Goal: Transaction & Acquisition: Purchase product/service

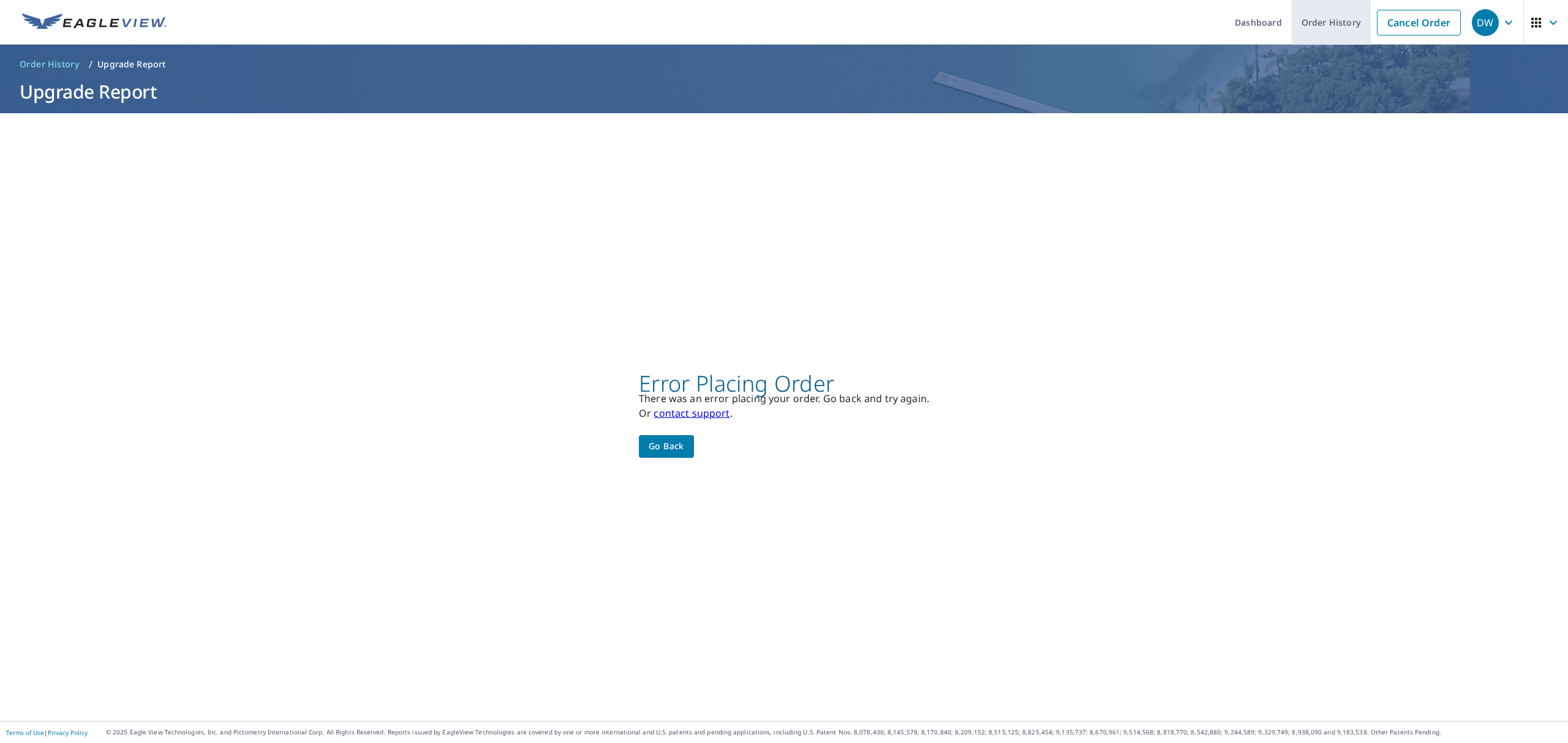
click at [1307, 25] on link "Order History" at bounding box center [1331, 22] width 79 height 44
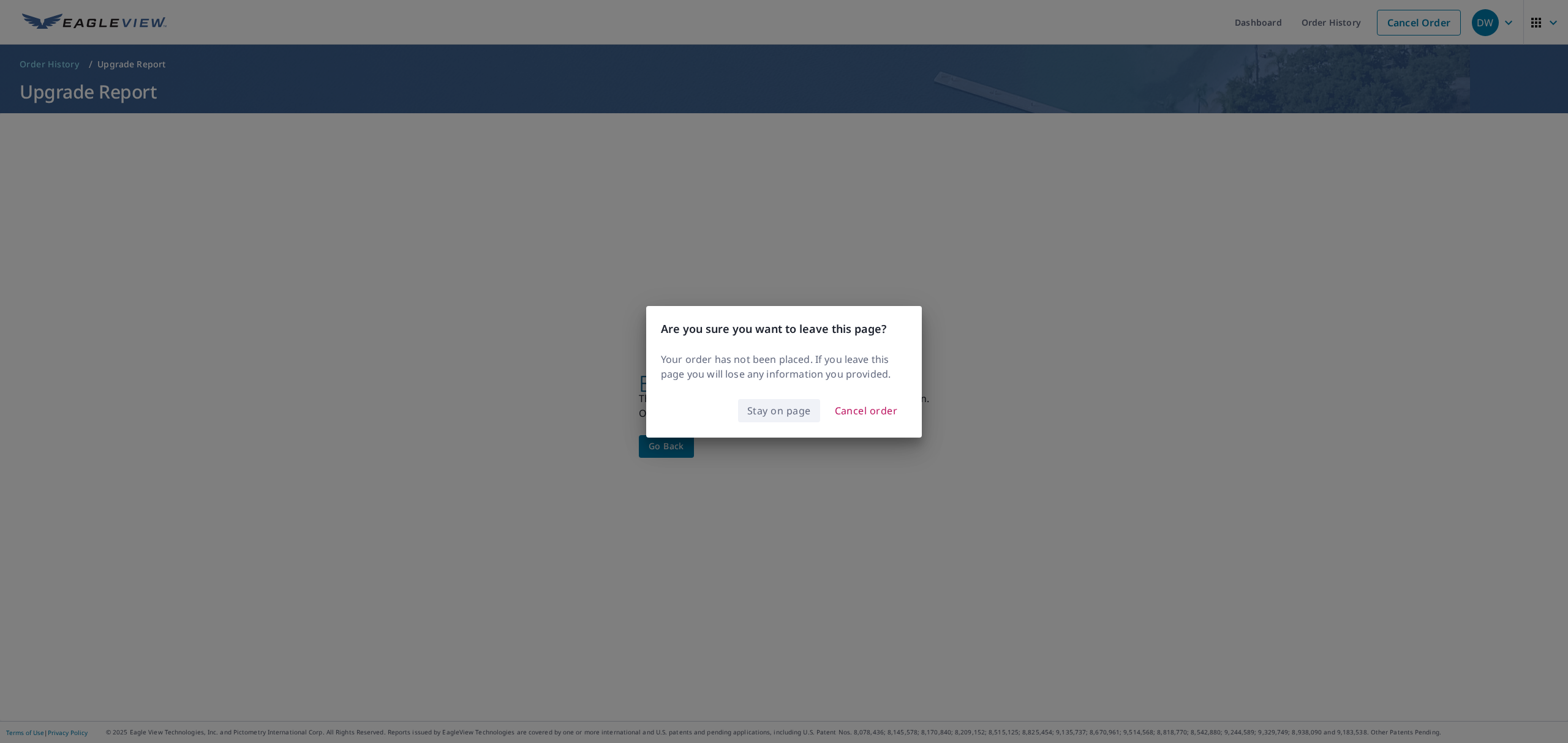
click at [783, 412] on span "Stay on page" at bounding box center [779, 410] width 64 height 17
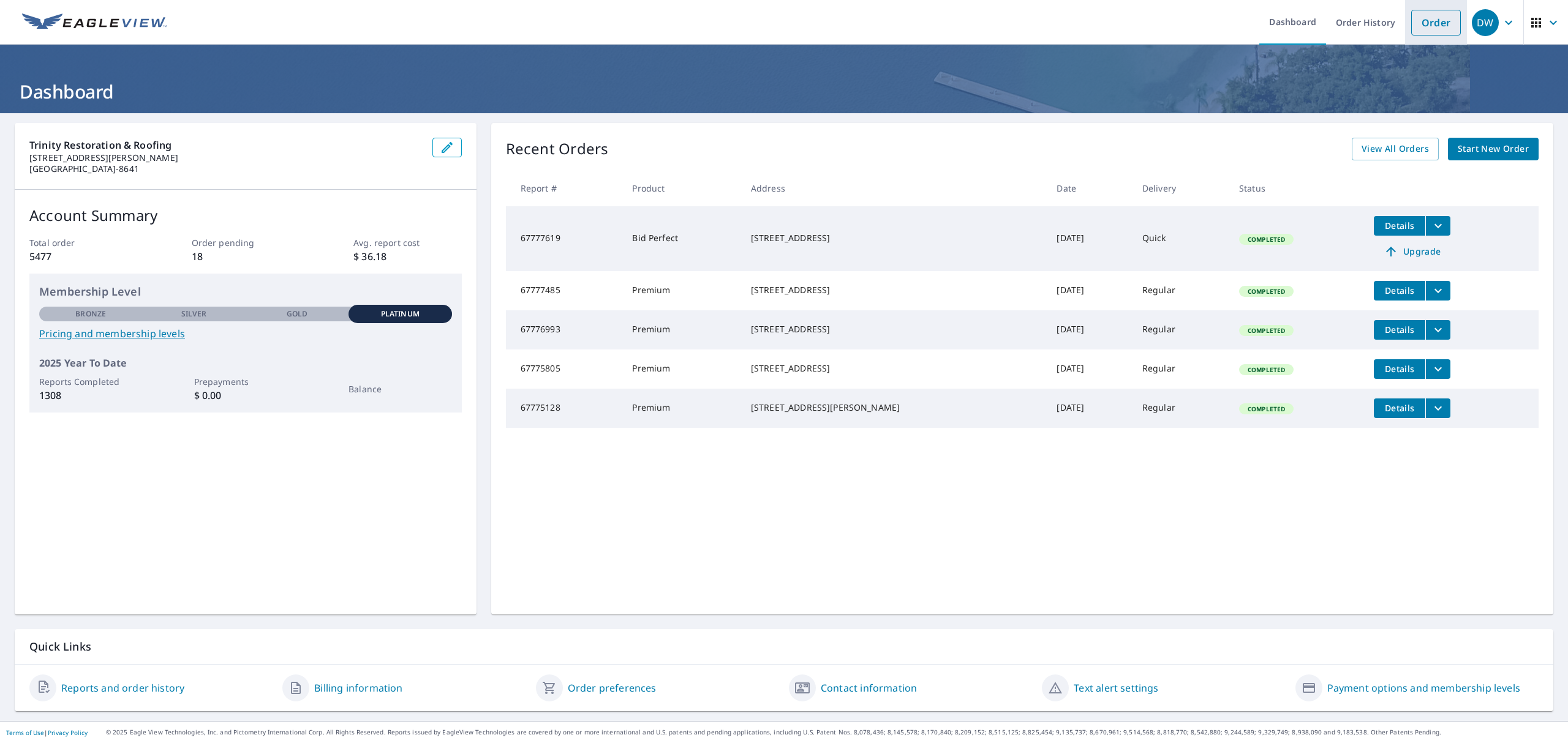
click at [1417, 20] on link "Order" at bounding box center [1436, 23] width 50 height 25
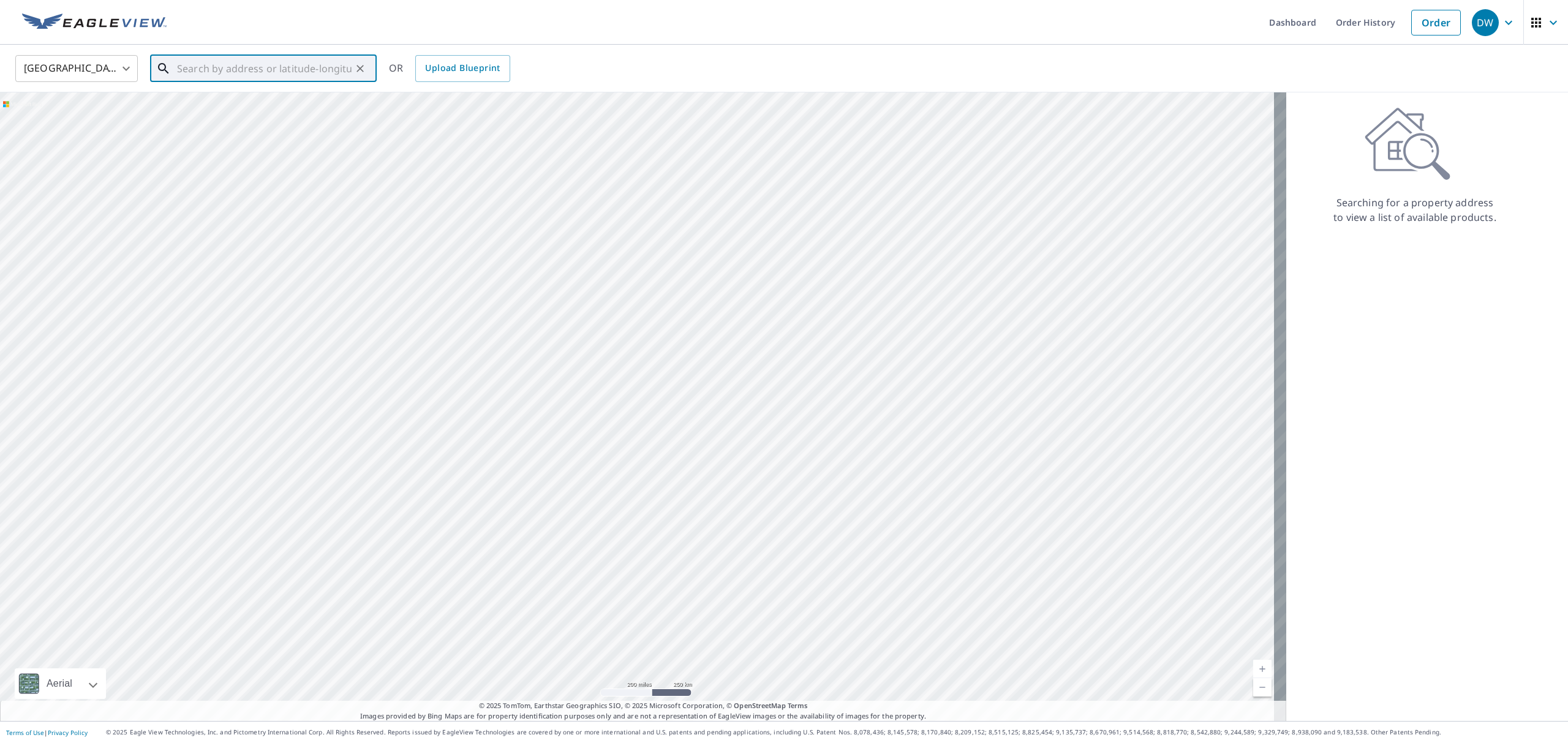
paste input "7936 Odis Yarborough Rd Glen Saint Mary, FL 32040"
click at [248, 118] on p "Glen Saint Mary, FL 32040" at bounding box center [270, 123] width 192 height 24
type input "7936 Odis Yarborough Rd Glen Saint Mary, FL 32040"
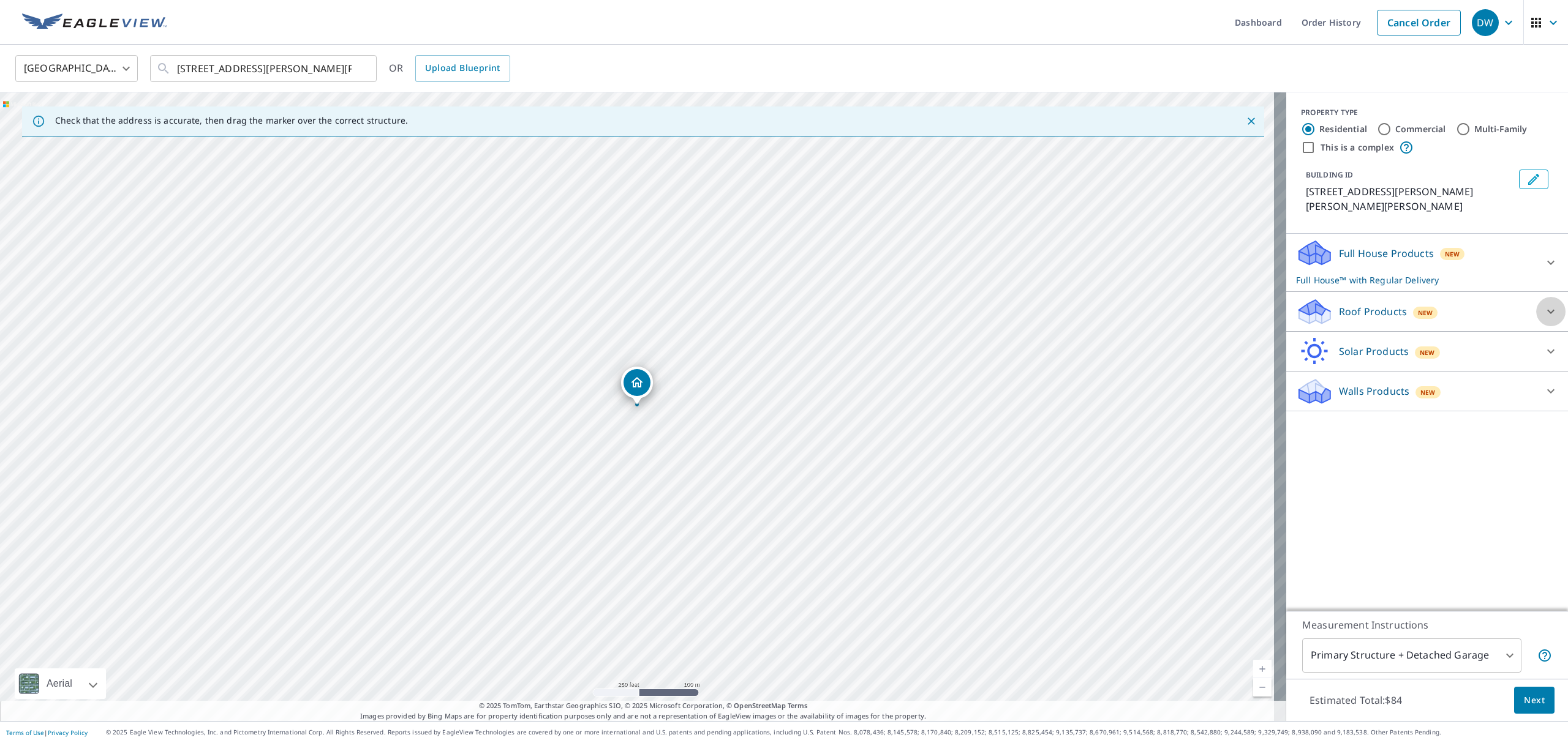
click at [1544, 312] on icon at bounding box center [1551, 311] width 15 height 15
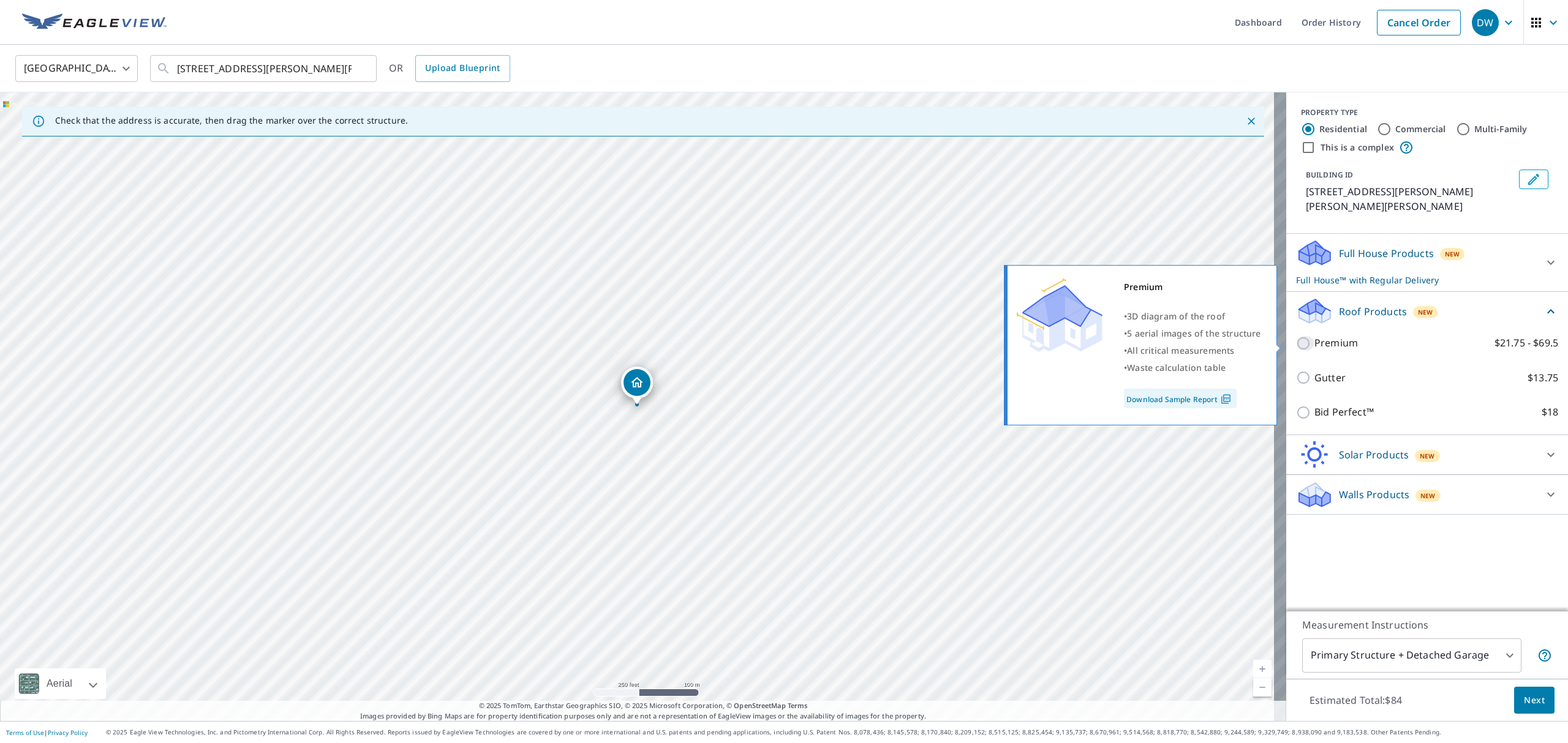
click at [1296, 346] on input "Premium $21.75 - $69.5" at bounding box center [1305, 344] width 18 height 15
checkbox input "true"
checkbox input "false"
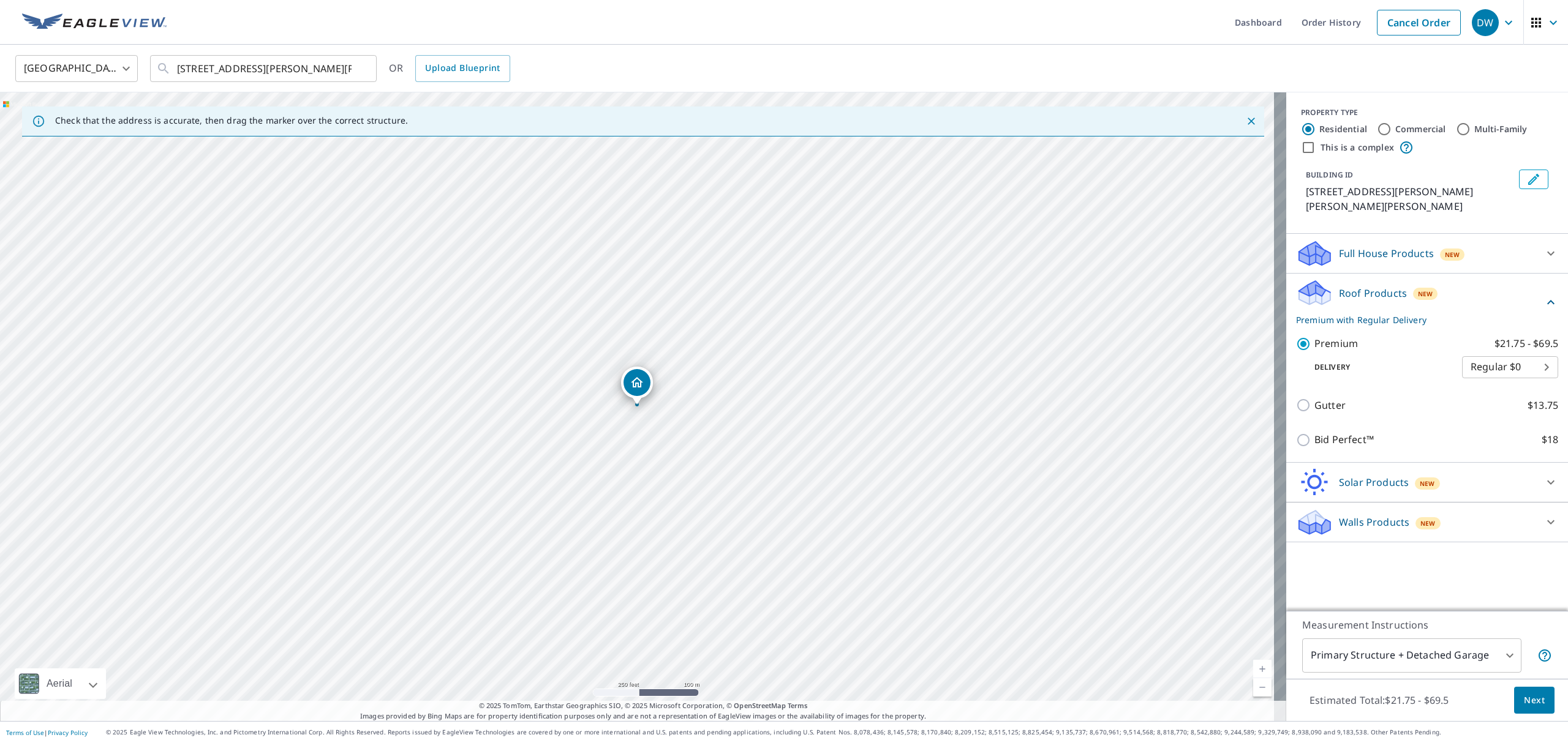
click at [1527, 700] on span "Next" at bounding box center [1534, 700] width 21 height 15
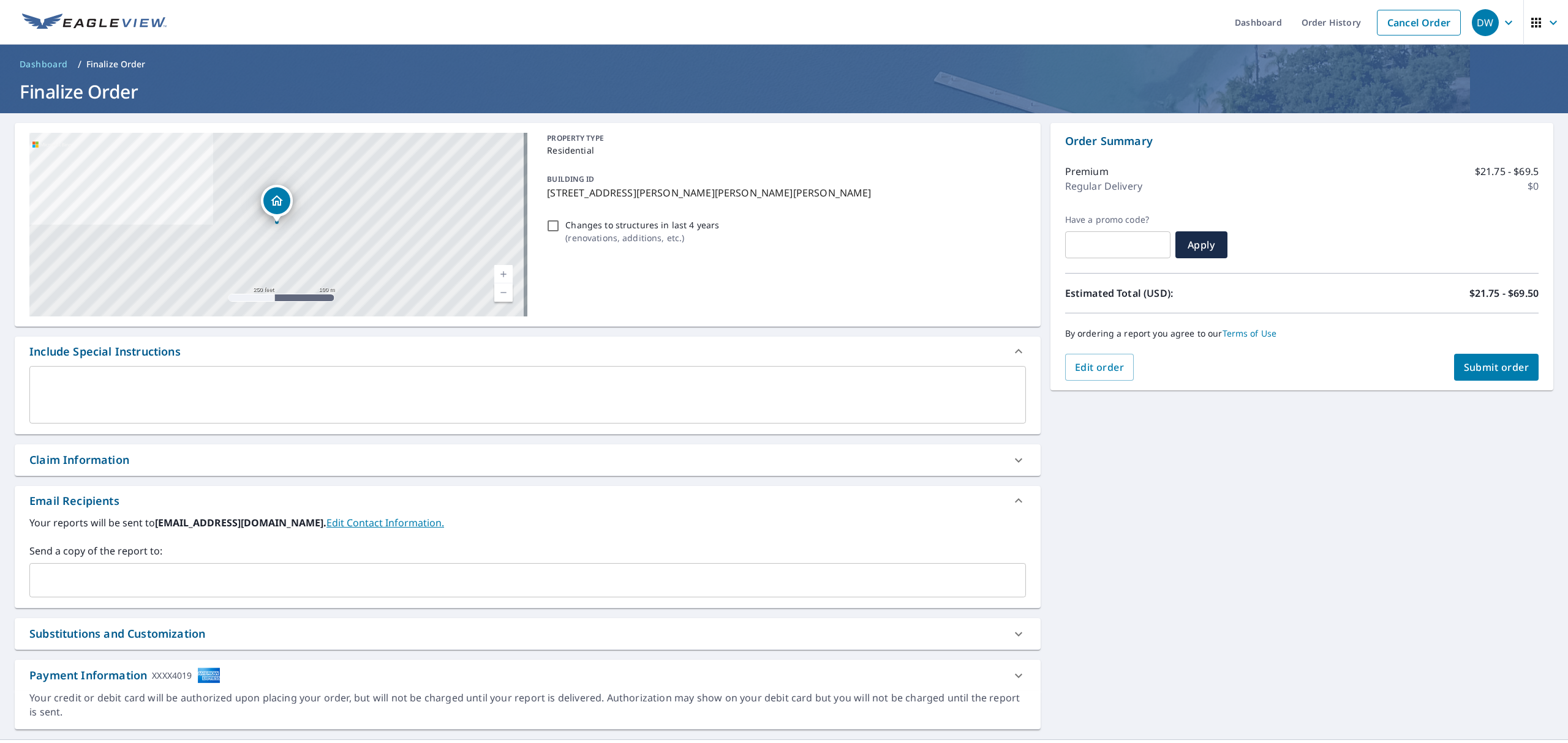
click at [122, 584] on input "text" at bounding box center [518, 581] width 967 height 24
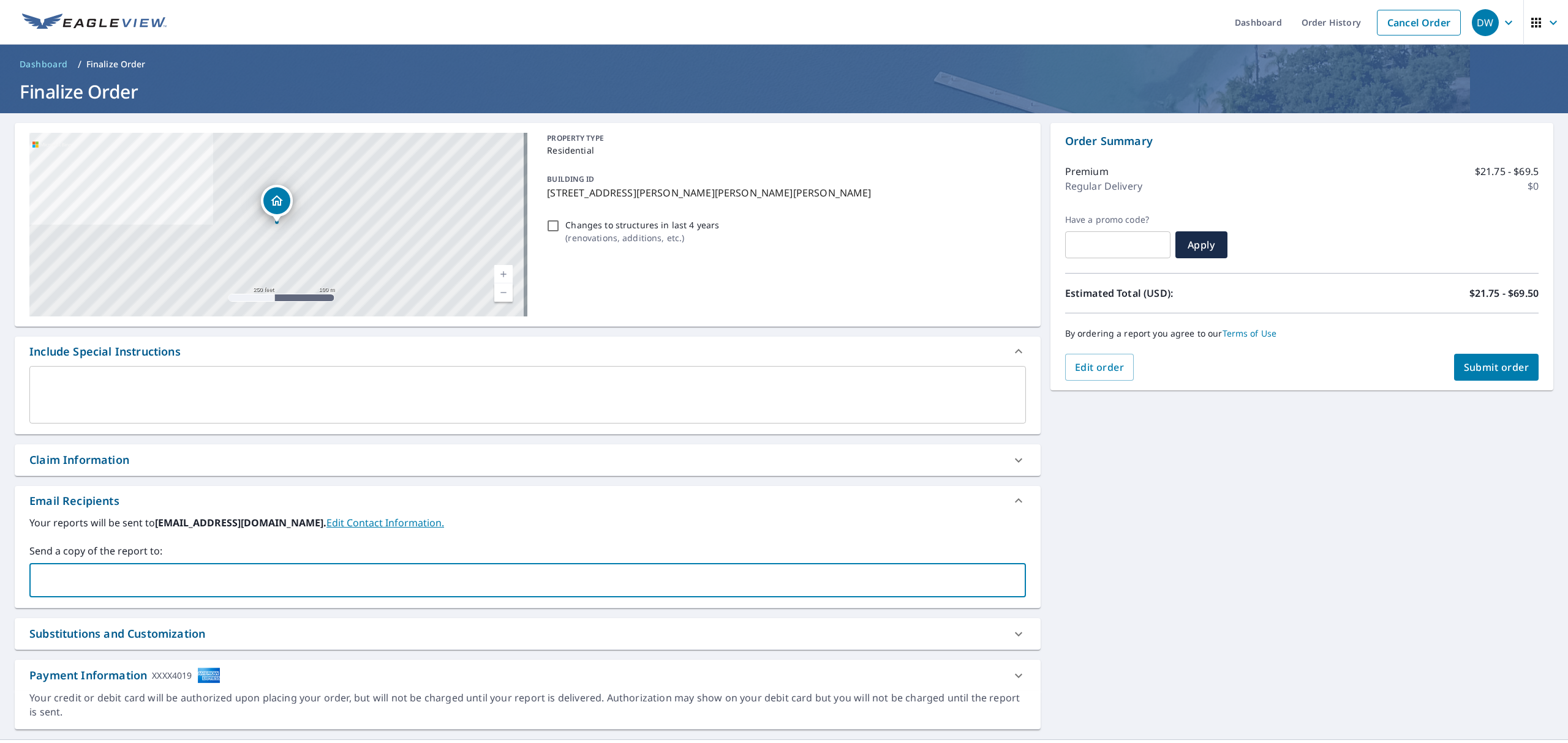
paste input "agranucci@trinityrestorationfl.com"
type input "agranucci@trinityrestorationfl.com"
click at [1464, 381] on div "Order Summary Premium $21.75 - $69.5 Regular Delivery $0 Have a promo code? ​ A…" at bounding box center [1302, 257] width 503 height 268
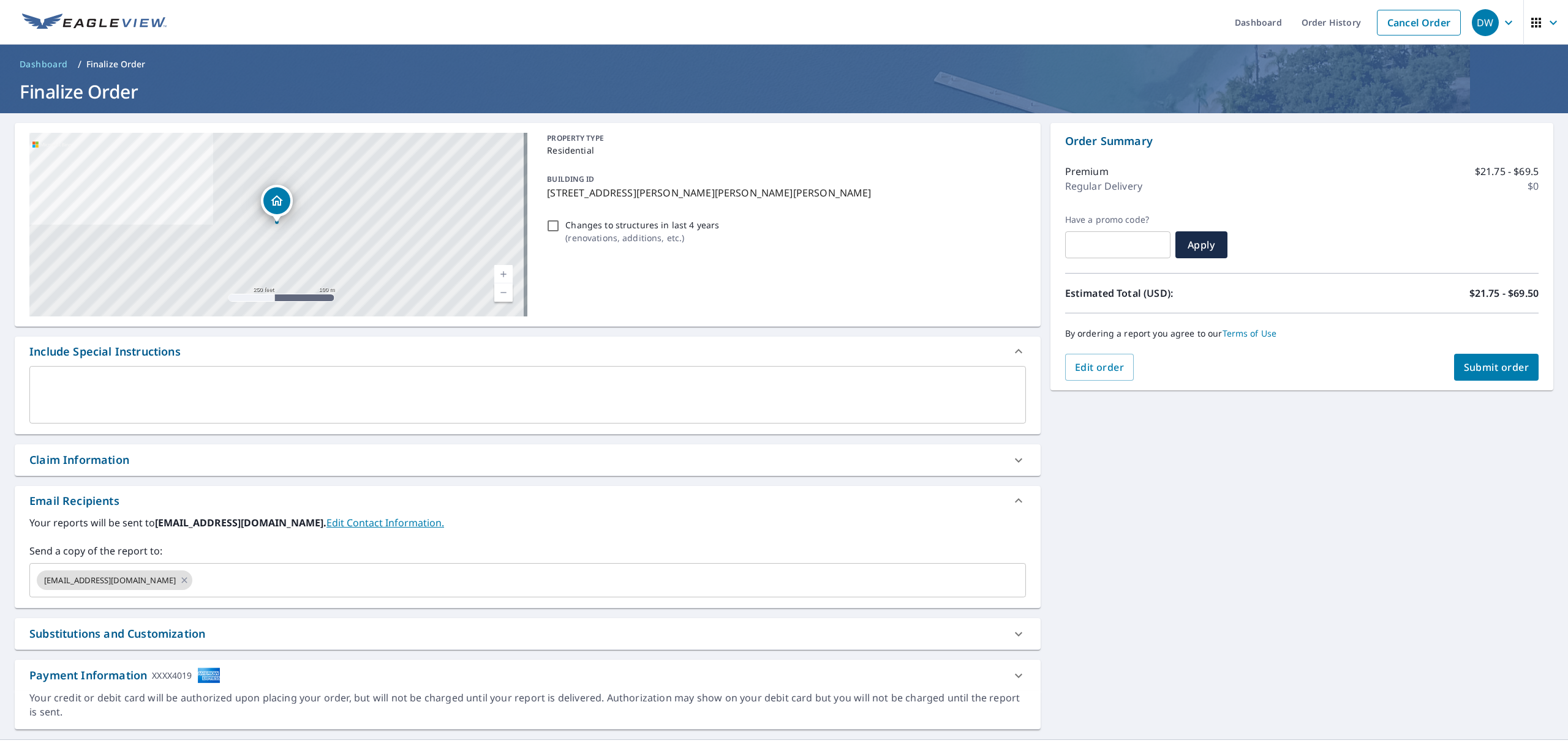
click at [1470, 373] on span "Submit order" at bounding box center [1496, 367] width 65 height 14
checkbox input "true"
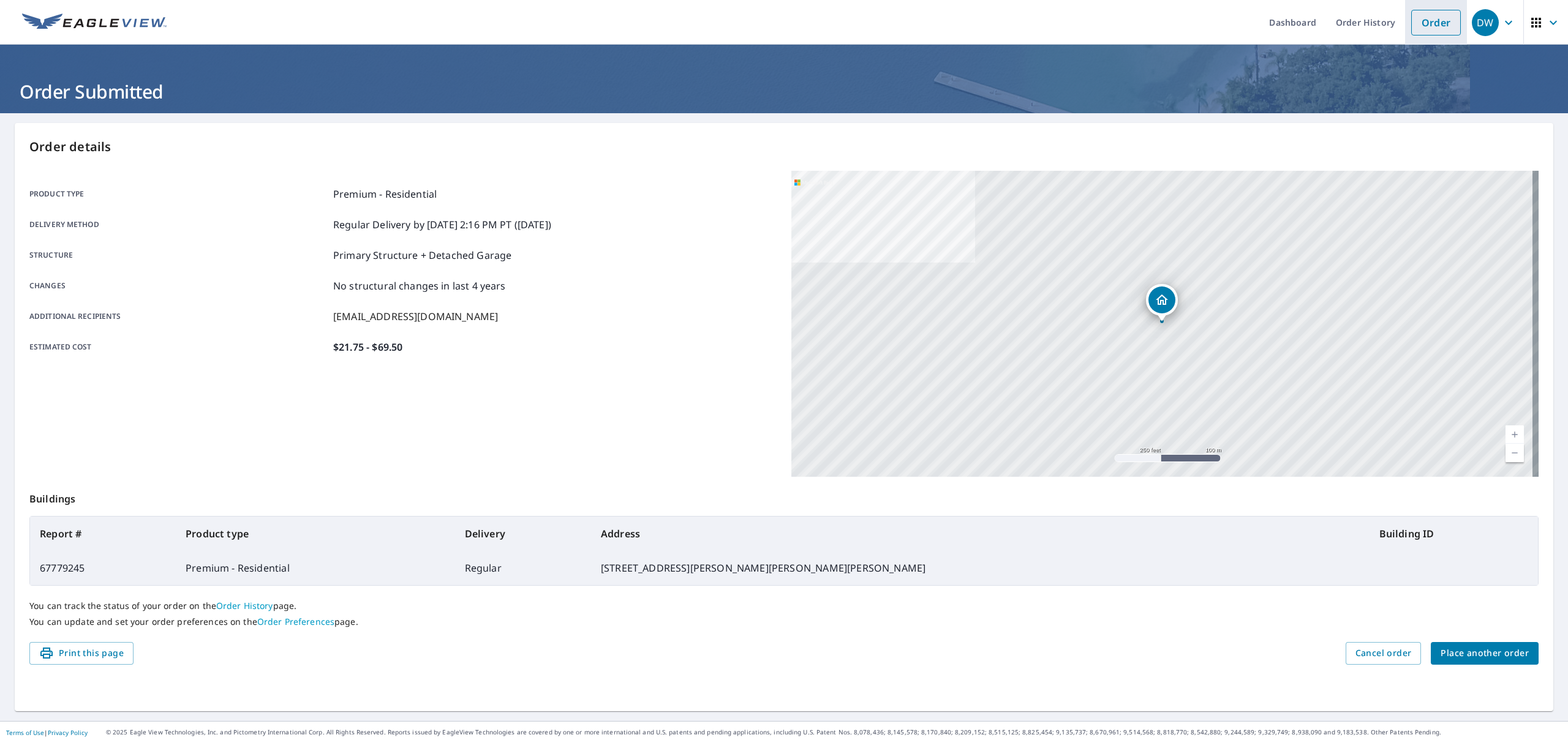
click at [1424, 16] on link "Order" at bounding box center [1436, 23] width 50 height 25
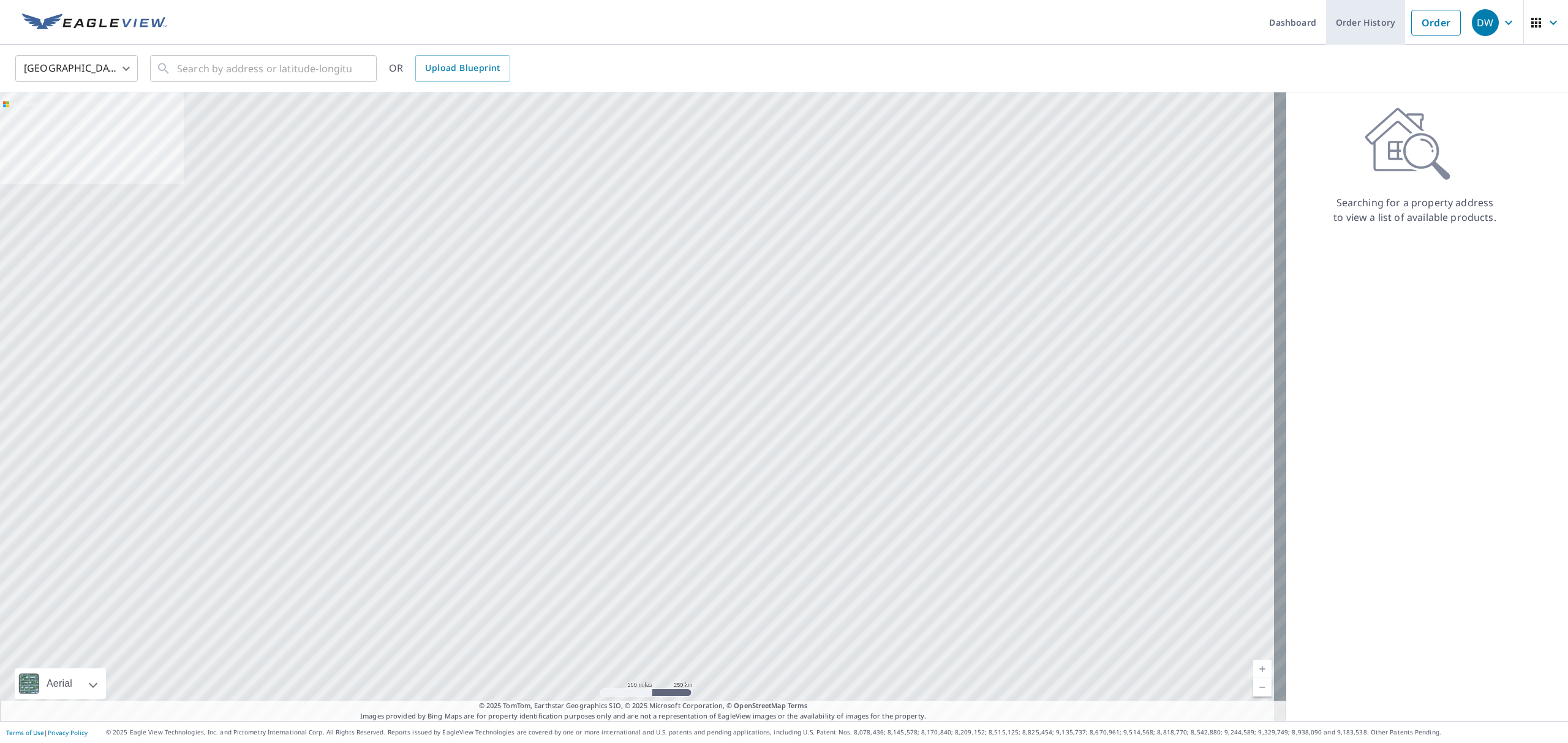
click at [1333, 21] on link "Order History" at bounding box center [1365, 22] width 79 height 44
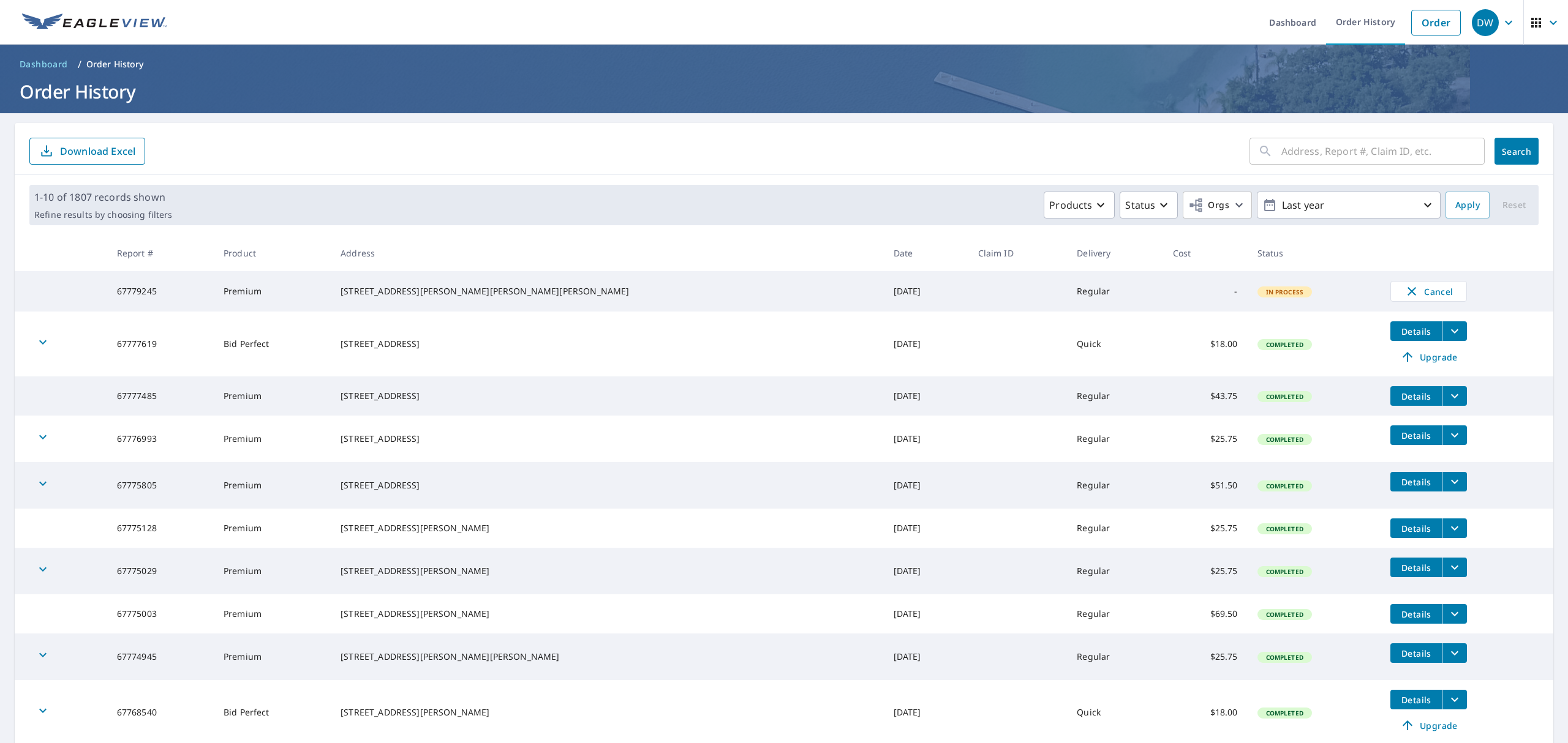
click at [1281, 152] on input "text" at bounding box center [1383, 152] width 203 height 34
paste input "67581858"
type input "67581858"
click at [1514, 150] on span "Search" at bounding box center [1516, 152] width 24 height 12
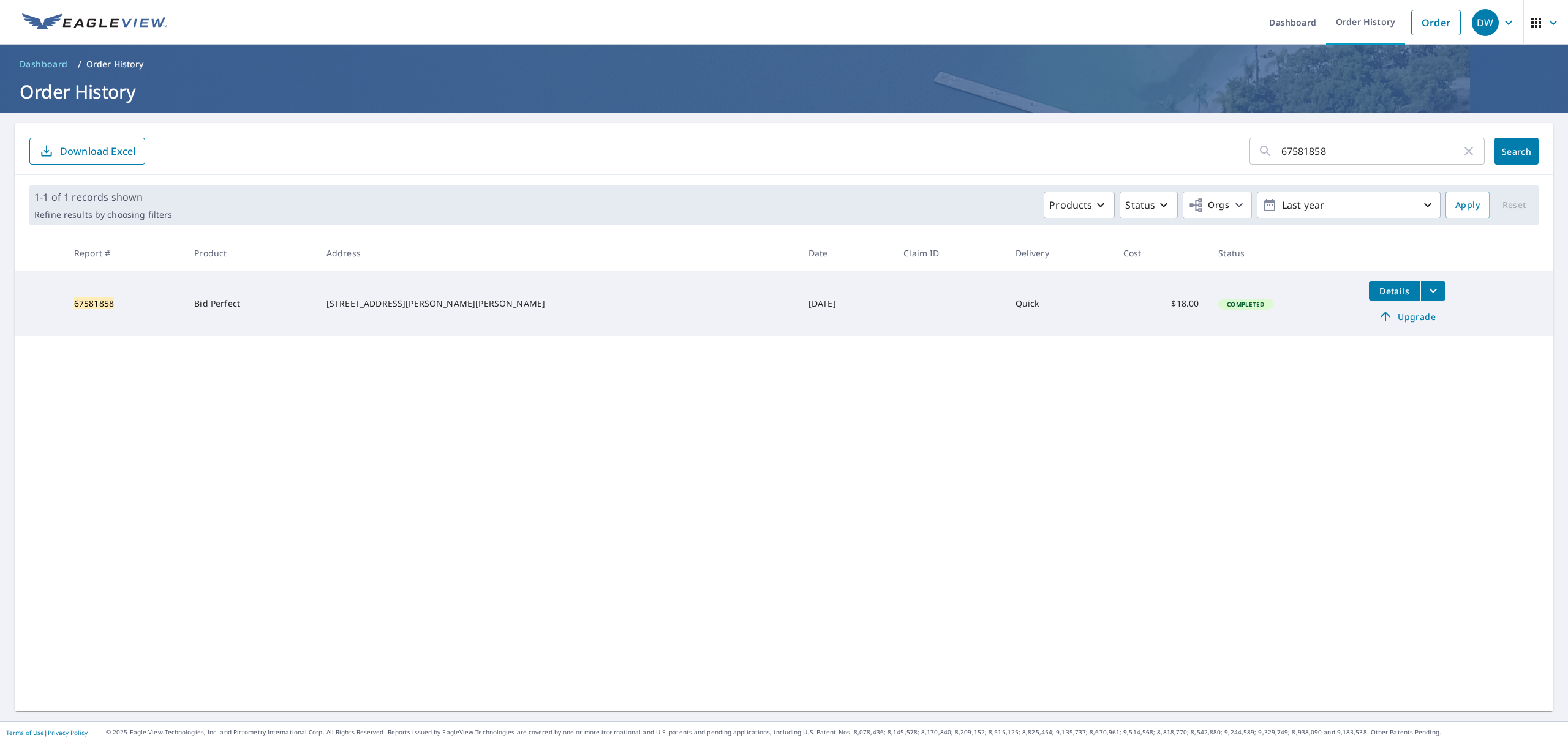
click at [1377, 319] on span "Upgrade" at bounding box center [1407, 317] width 62 height 15
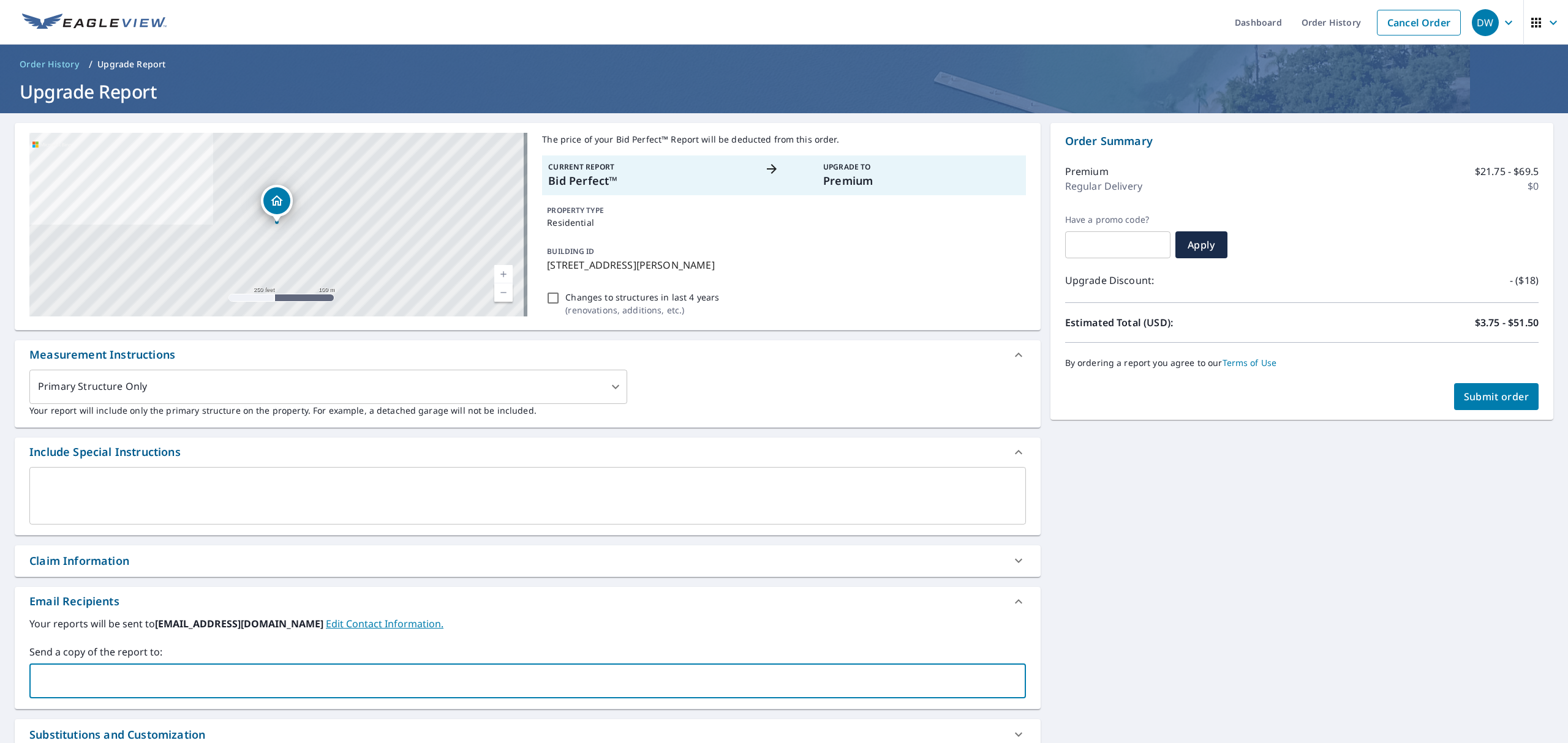
click at [150, 673] on input "text" at bounding box center [518, 681] width 967 height 24
paste input "agranucci@trinityrestorationfl.com"
type input "agranucci@trinityrestorationfl.com"
click at [1490, 395] on span "Submit order" at bounding box center [1496, 396] width 65 height 14
checkbox input "true"
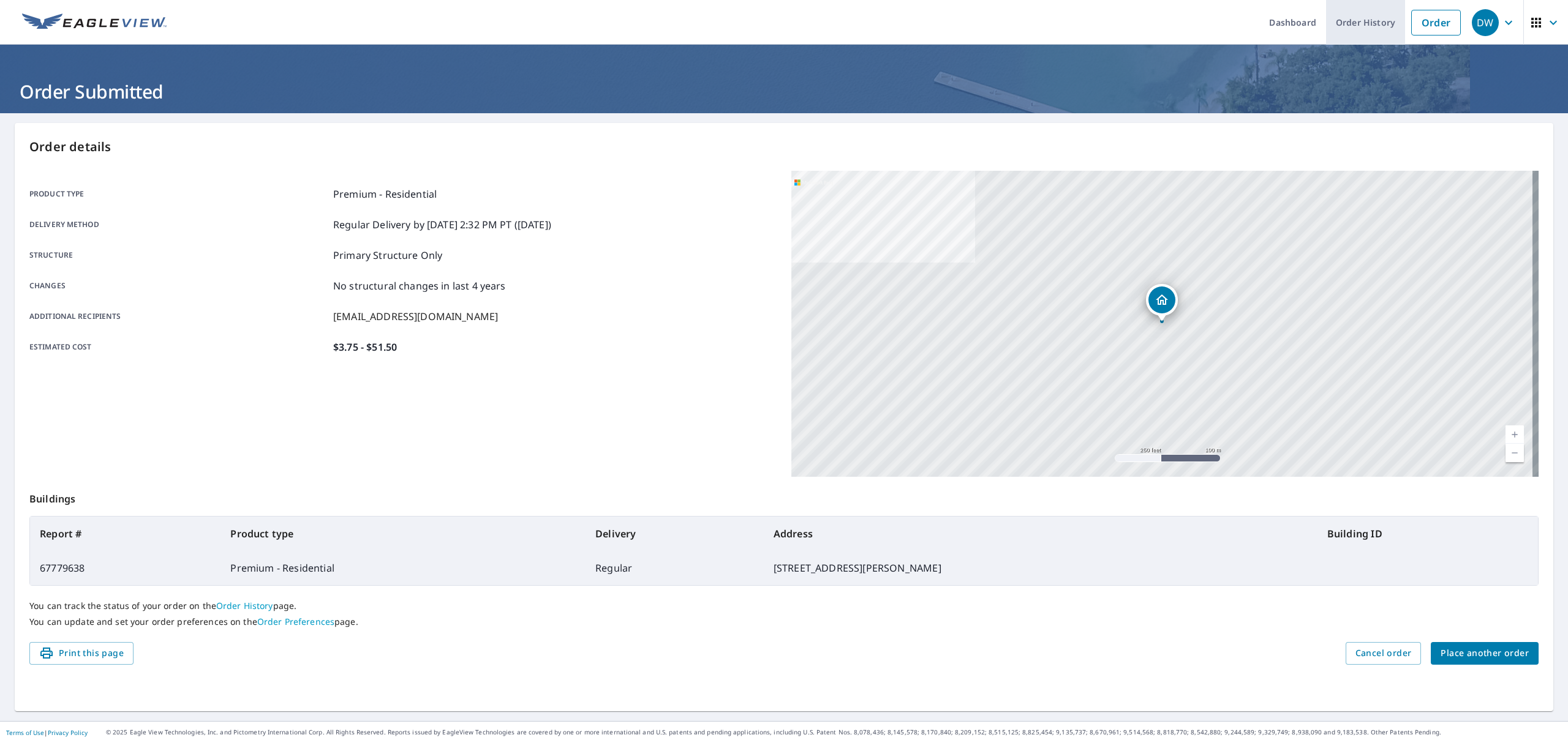
click at [1362, 30] on link "Order History" at bounding box center [1365, 22] width 79 height 44
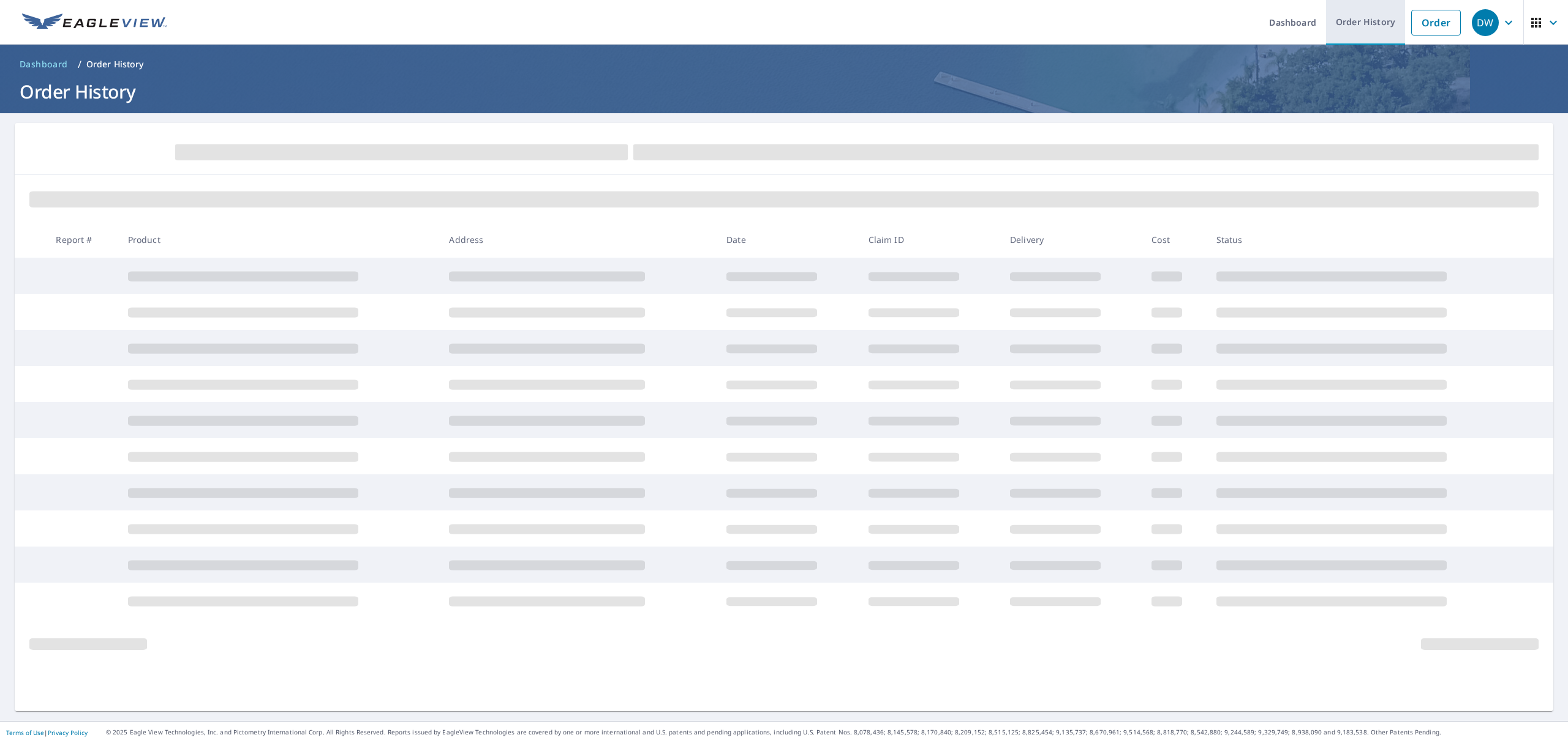
click at [1361, 24] on link "Order History" at bounding box center [1365, 22] width 79 height 44
click at [1412, 23] on link "Order" at bounding box center [1436, 23] width 50 height 25
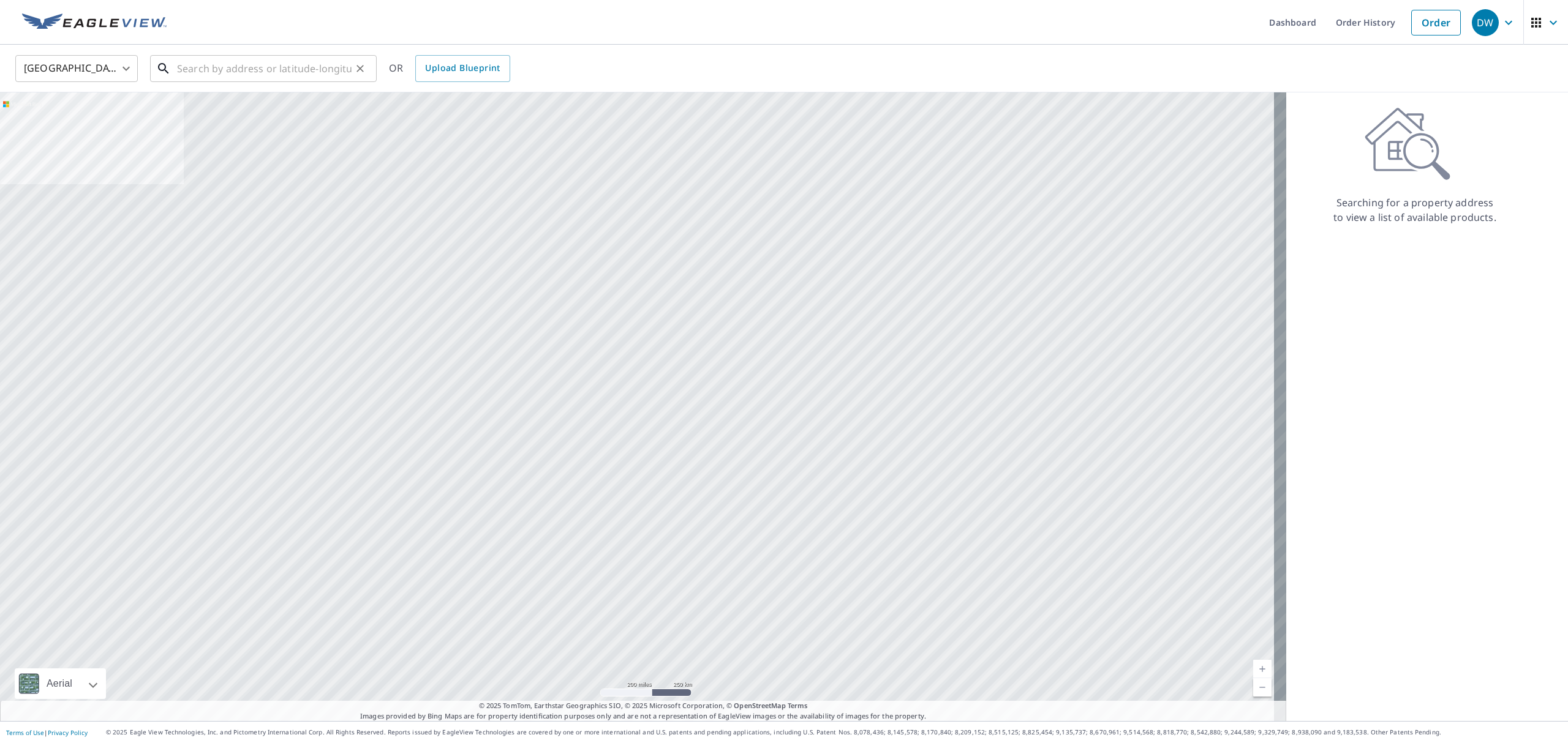
click at [207, 74] on input "text" at bounding box center [264, 69] width 174 height 34
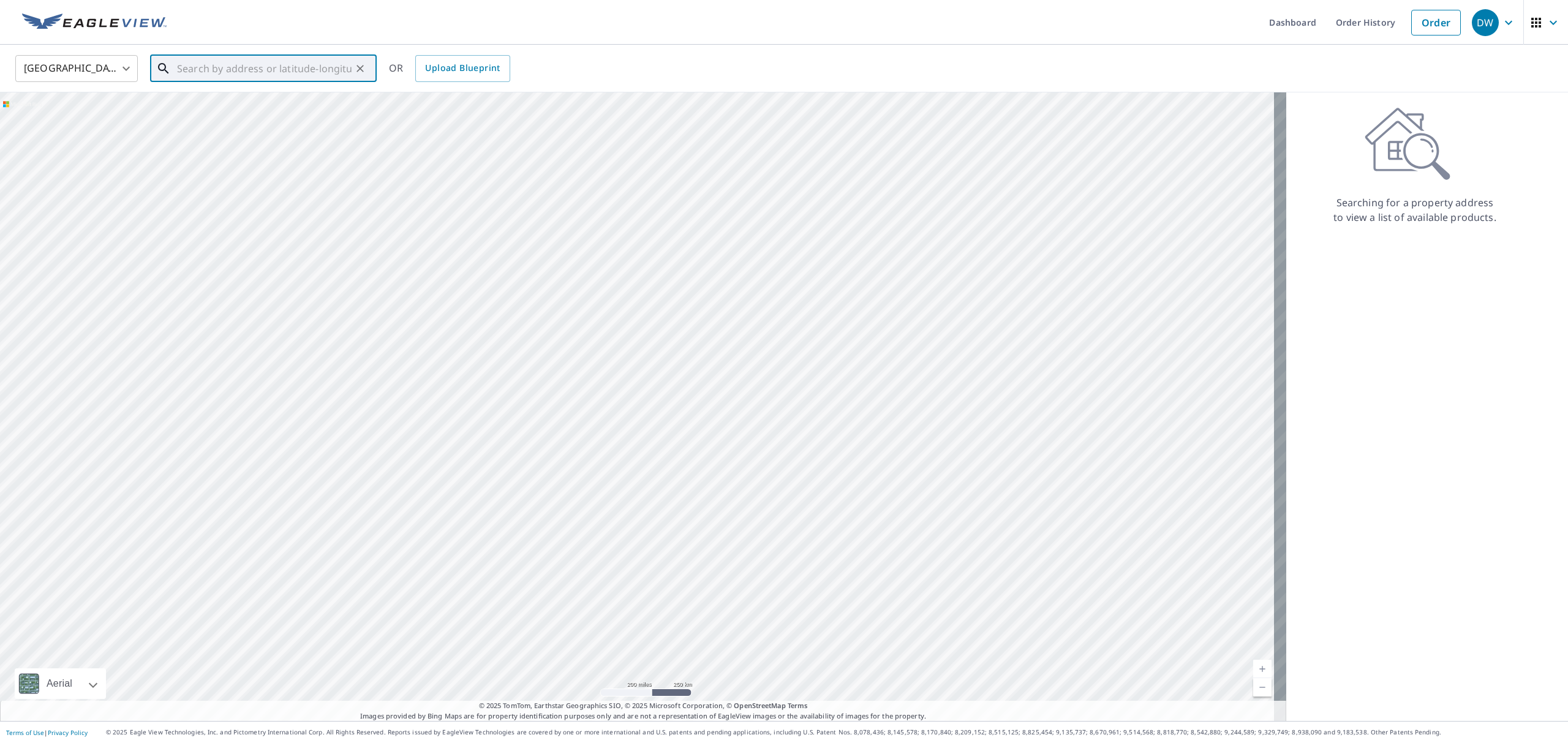
paste input "516 Spring Forest Ave Jacksonville, FL 32216"
click at [295, 122] on p "[GEOGRAPHIC_DATA]" at bounding box center [270, 117] width 192 height 12
type input "516 Spring Forest Ave Jacksonville, FL 32216"
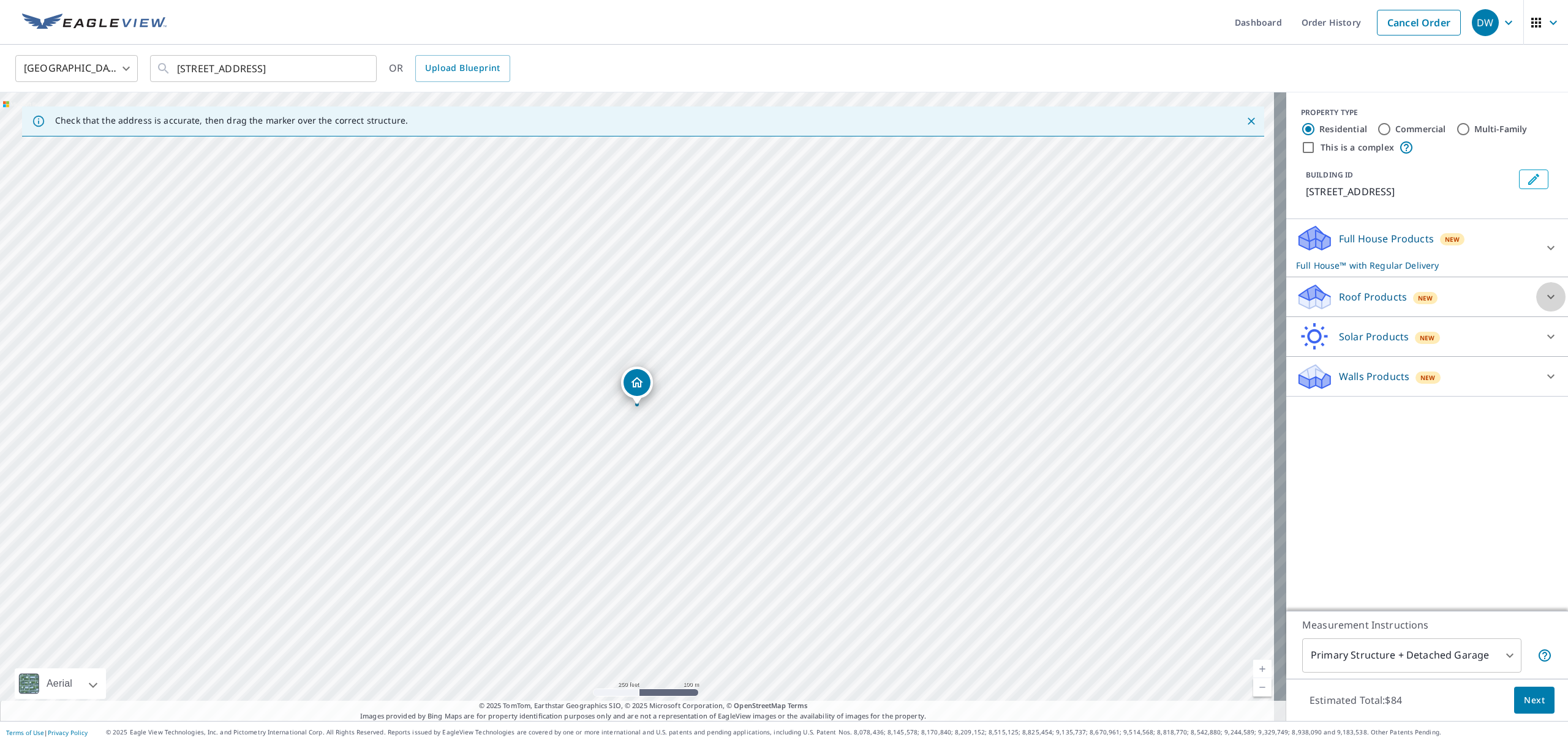
click at [1544, 304] on icon at bounding box center [1551, 297] width 15 height 15
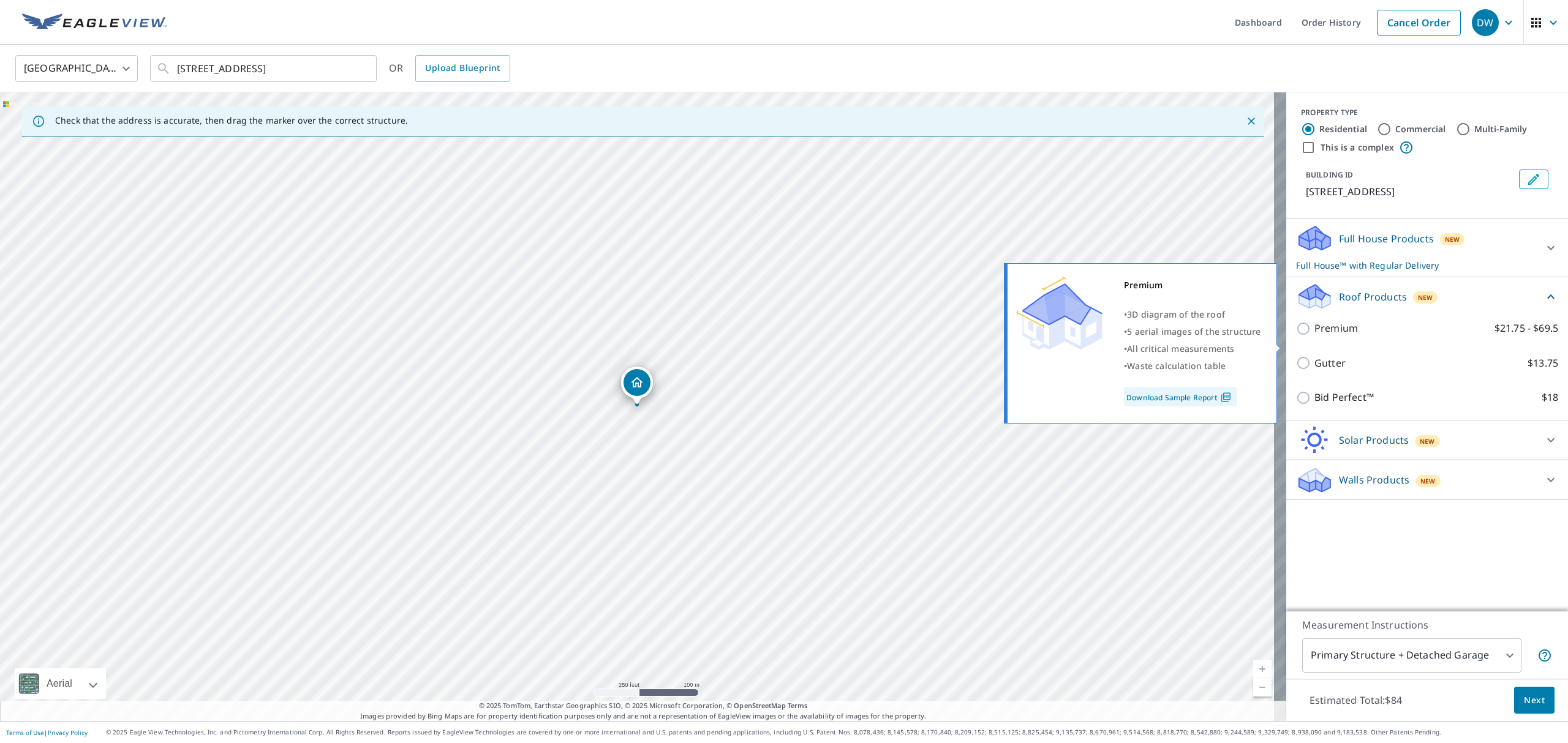
click at [1296, 337] on input "Premium $21.75 - $69.5" at bounding box center [1305, 328] width 18 height 15
checkbox input "true"
checkbox input "false"
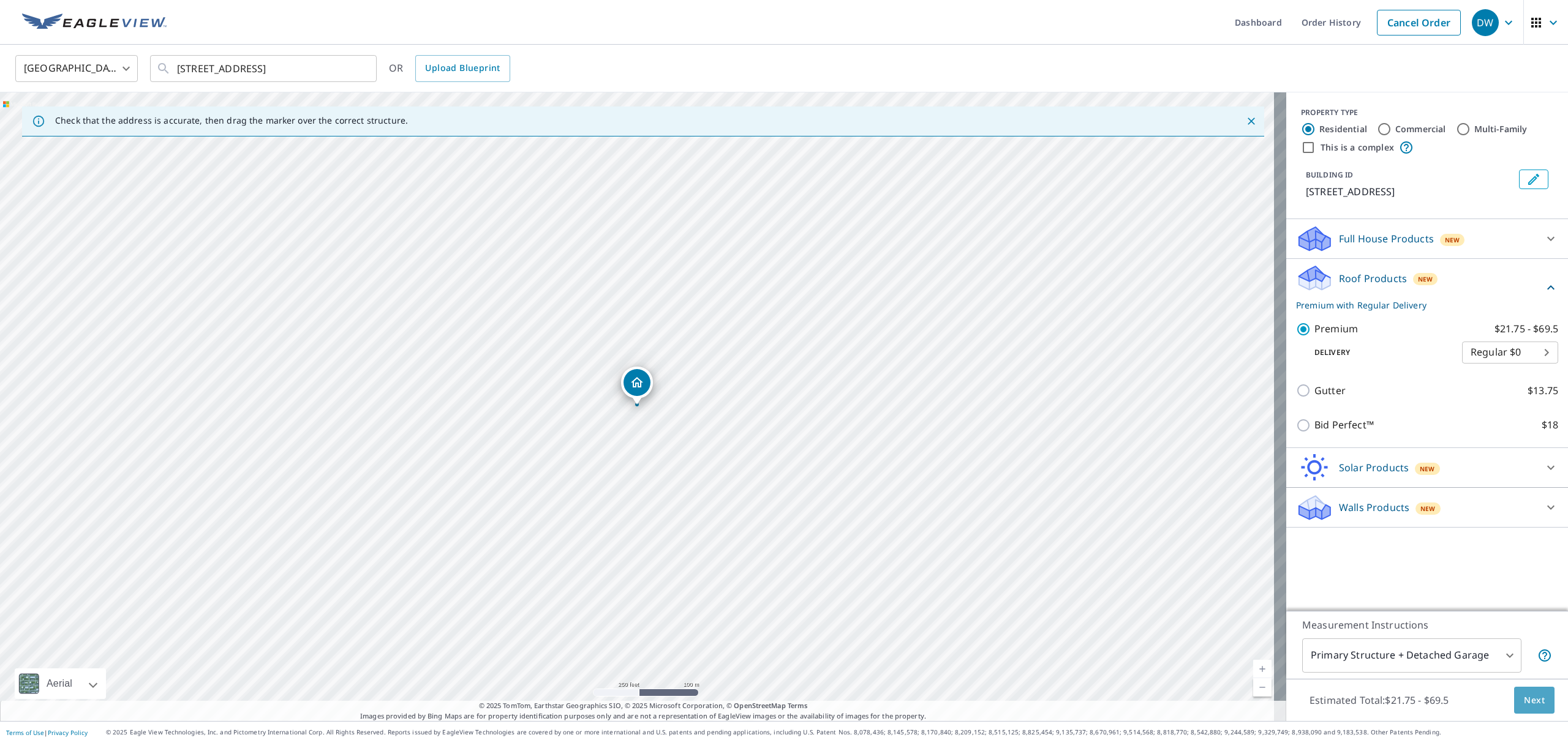
click at [1524, 694] on span "Next" at bounding box center [1534, 700] width 21 height 15
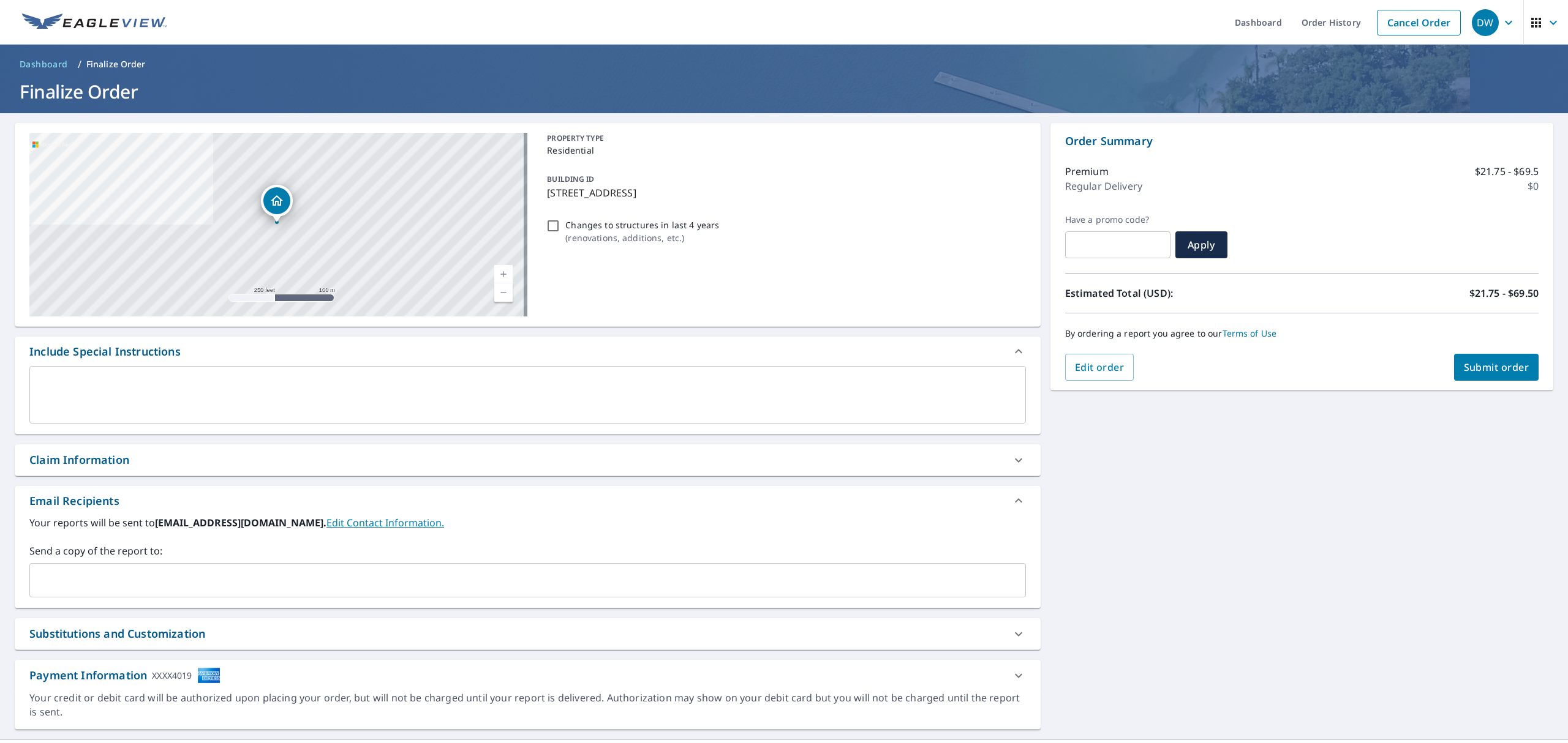
click at [121, 573] on input "text" at bounding box center [518, 581] width 967 height 24
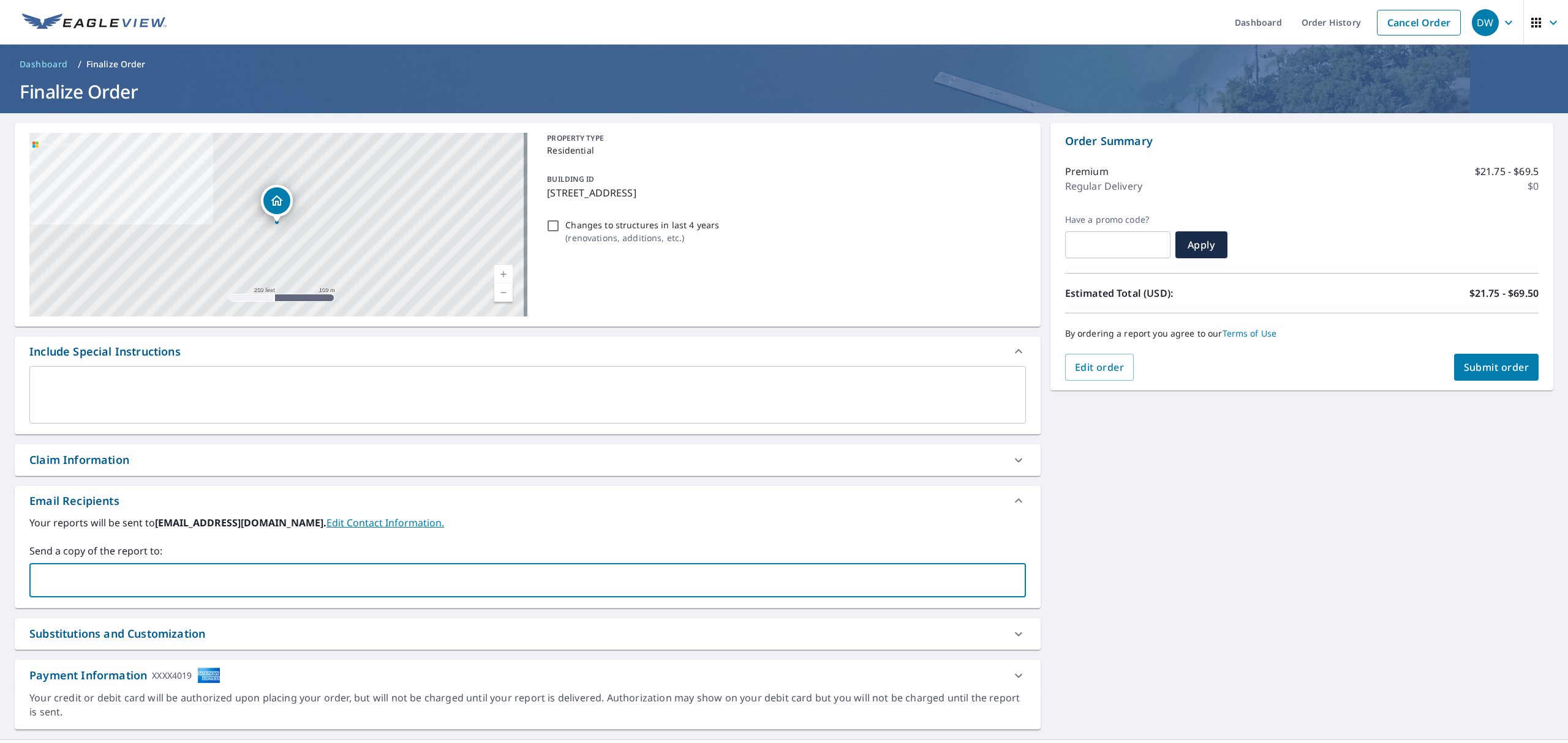
paste input "agranucci@trinityrestorationfl.com"
type input "agranucci@trinityrestorationfl.com"
click at [1498, 367] on span "Submit order" at bounding box center [1496, 367] width 65 height 14
checkbox input "true"
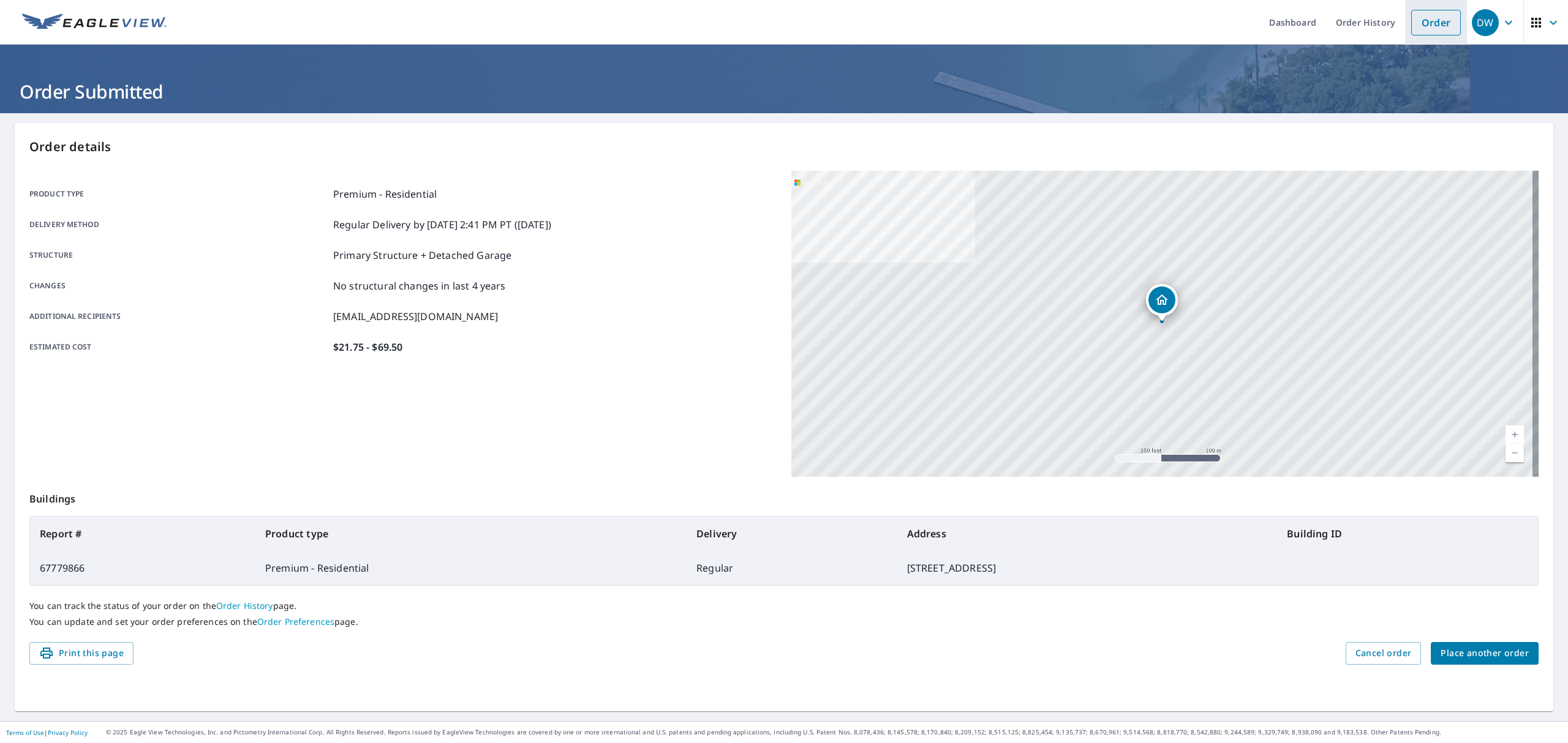
click at [1412, 25] on link "Order" at bounding box center [1436, 23] width 50 height 25
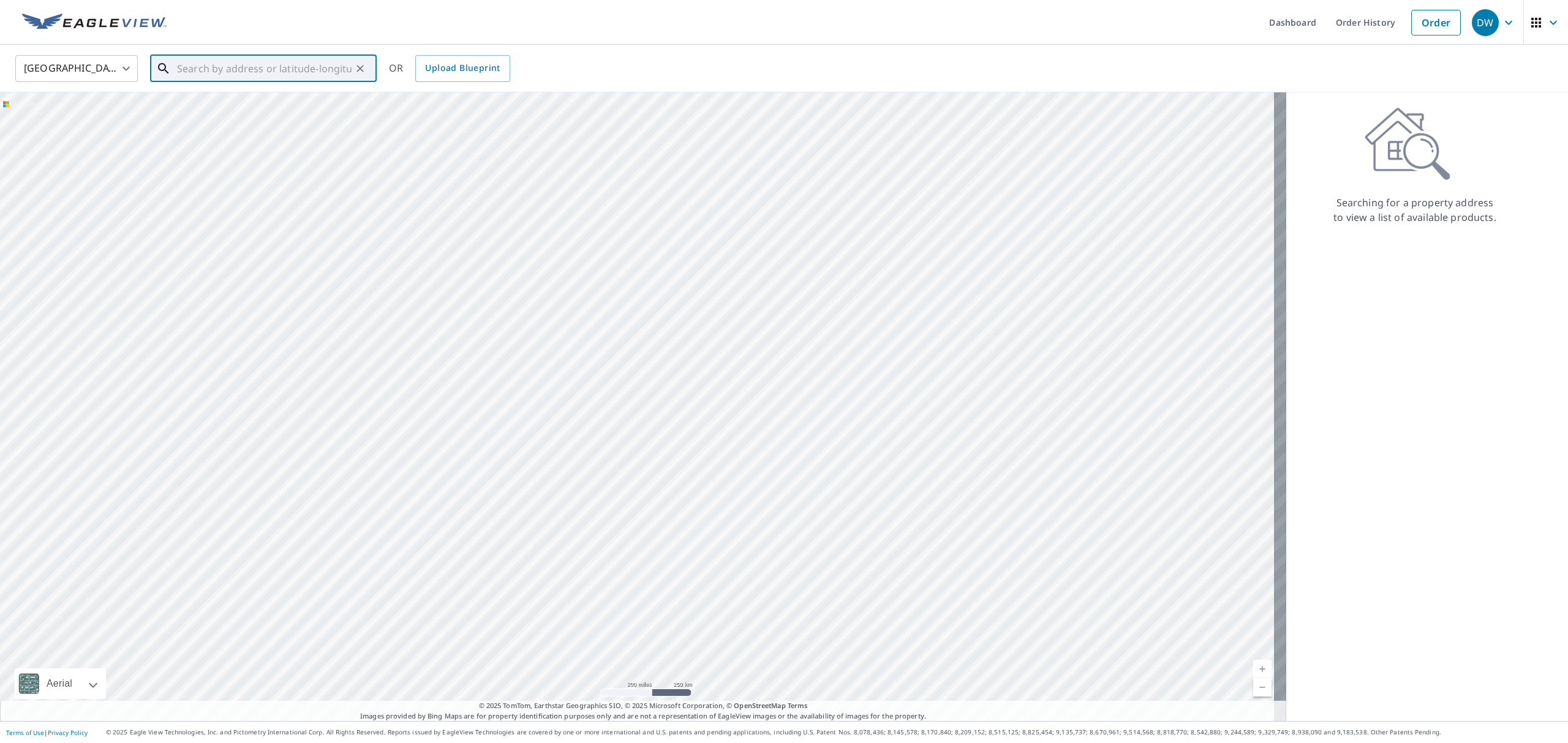
paste input "545 W Spanish Way Fernandina Beach, FL 32034"
click at [283, 121] on p "Fernandina Beach, FL 32034" at bounding box center [270, 117] width 192 height 12
type input "545 Spanish Way W Fernandina Beach, FL 32034"
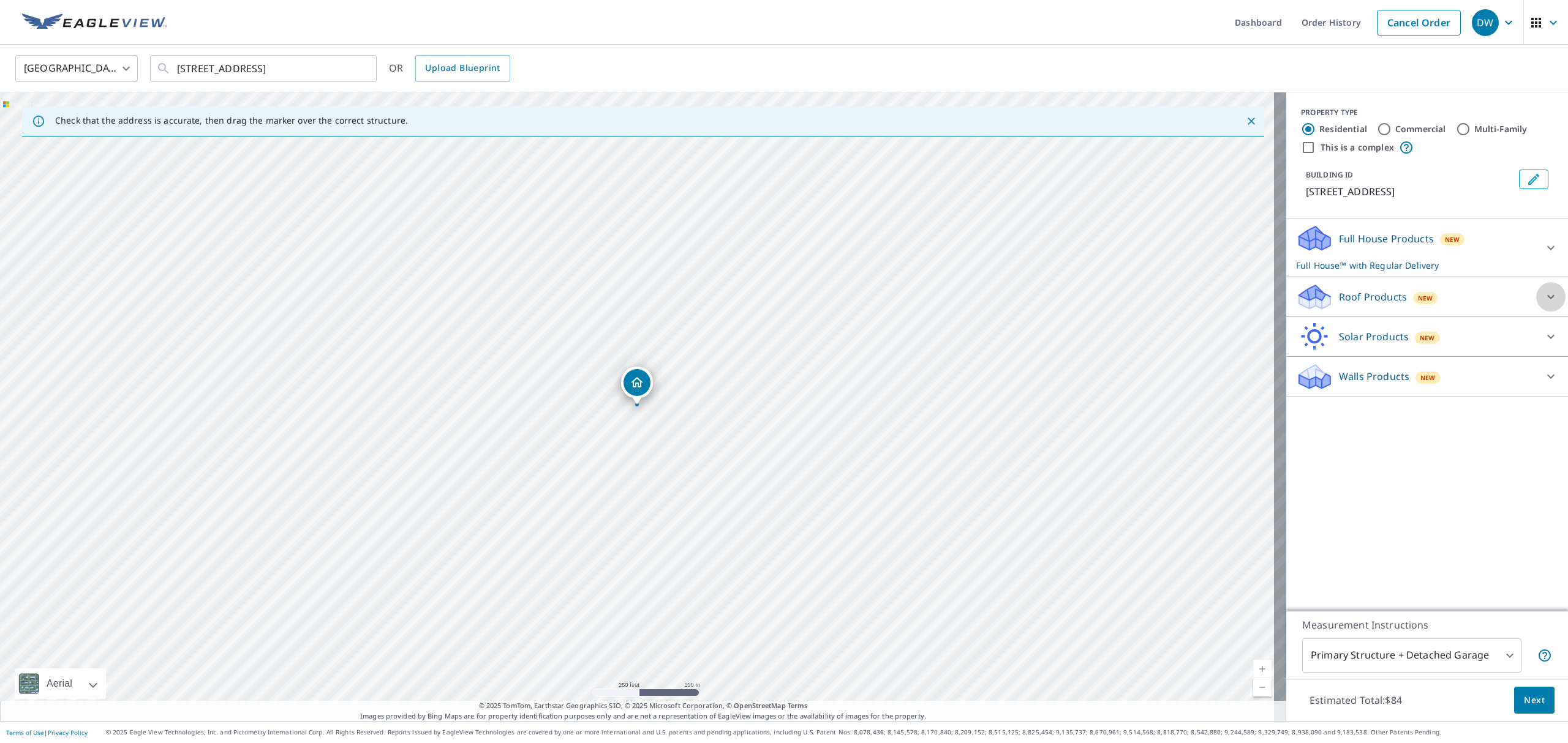
click at [1544, 304] on icon at bounding box center [1551, 297] width 15 height 15
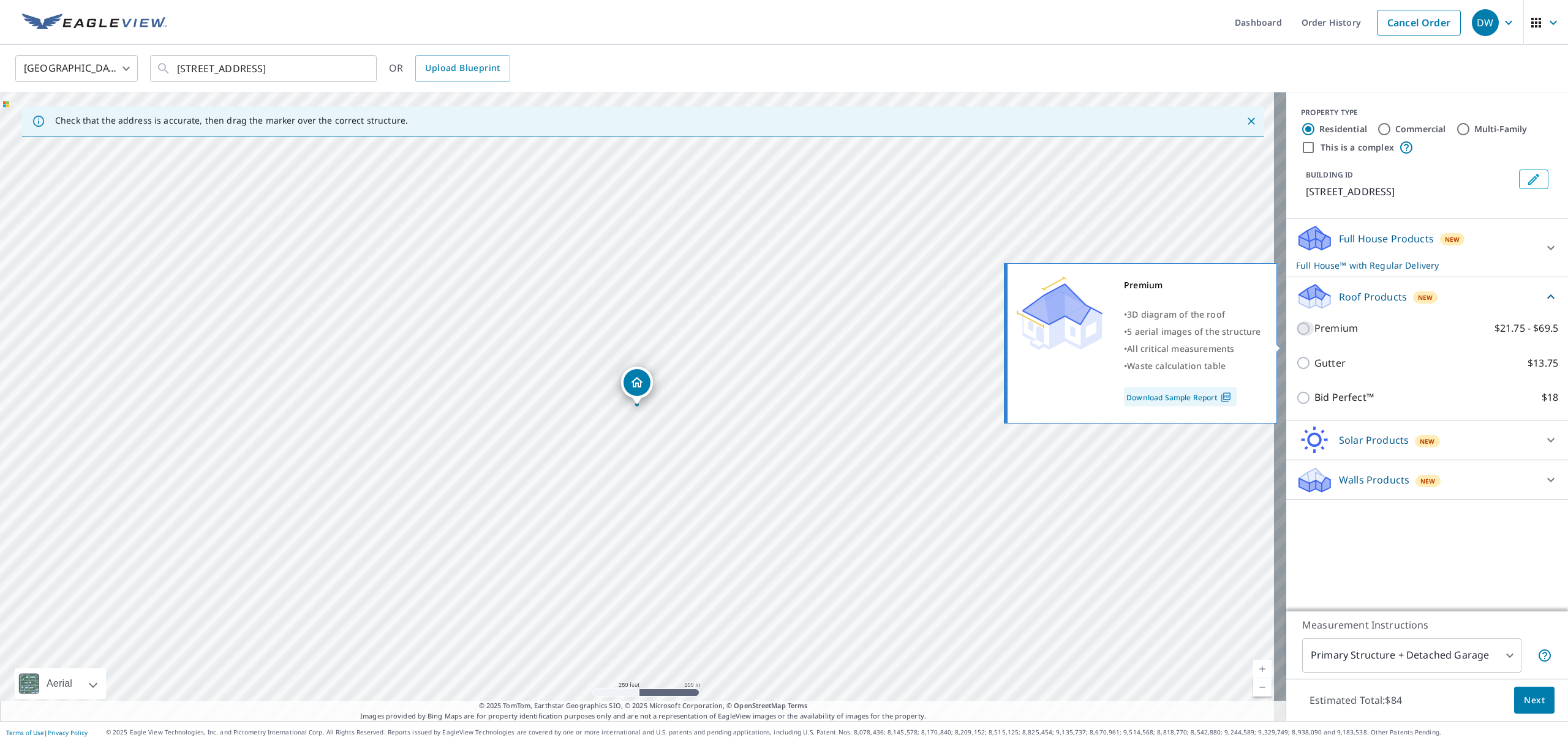
click at [1296, 337] on input "Premium $21.75 - $69.5" at bounding box center [1305, 328] width 18 height 15
checkbox input "true"
checkbox input "false"
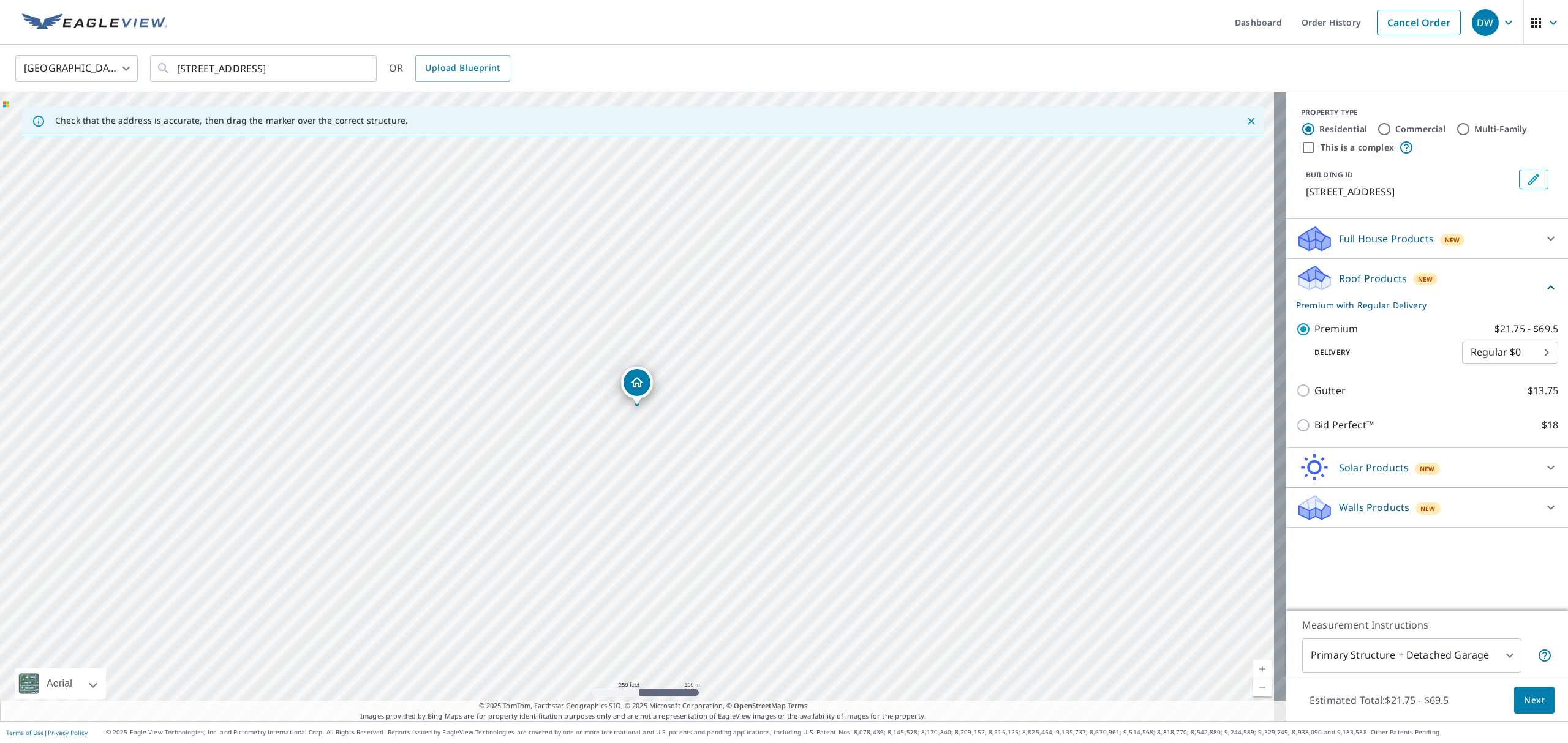
click at [1524, 703] on span "Next" at bounding box center [1534, 700] width 21 height 15
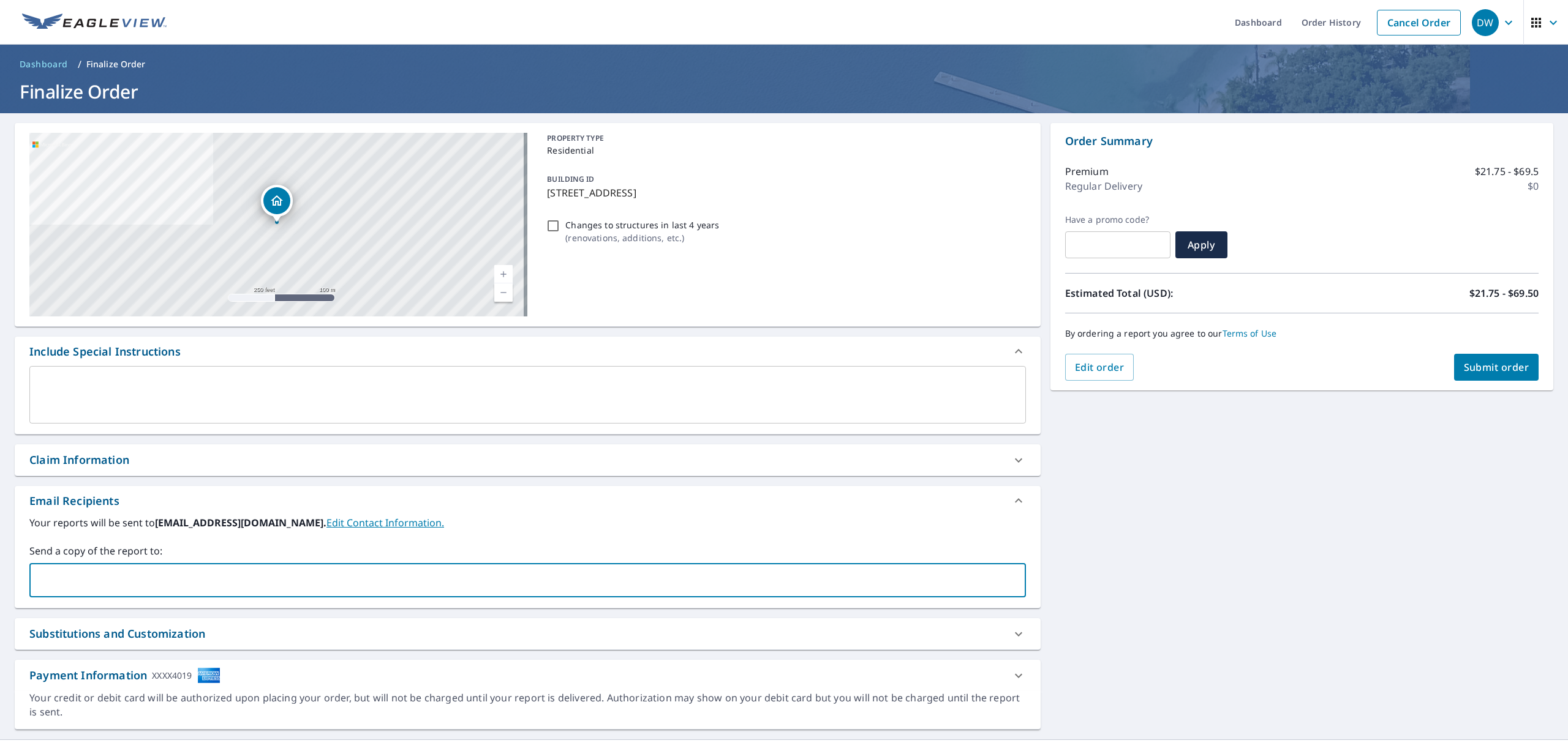
click at [60, 573] on input "text" at bounding box center [518, 581] width 967 height 24
paste input "agranucci@trinityrestorationfl.com"
type input "agranucci@trinityrestorationfl.com"
click at [1464, 366] on span "Submit order" at bounding box center [1496, 367] width 65 height 14
checkbox input "true"
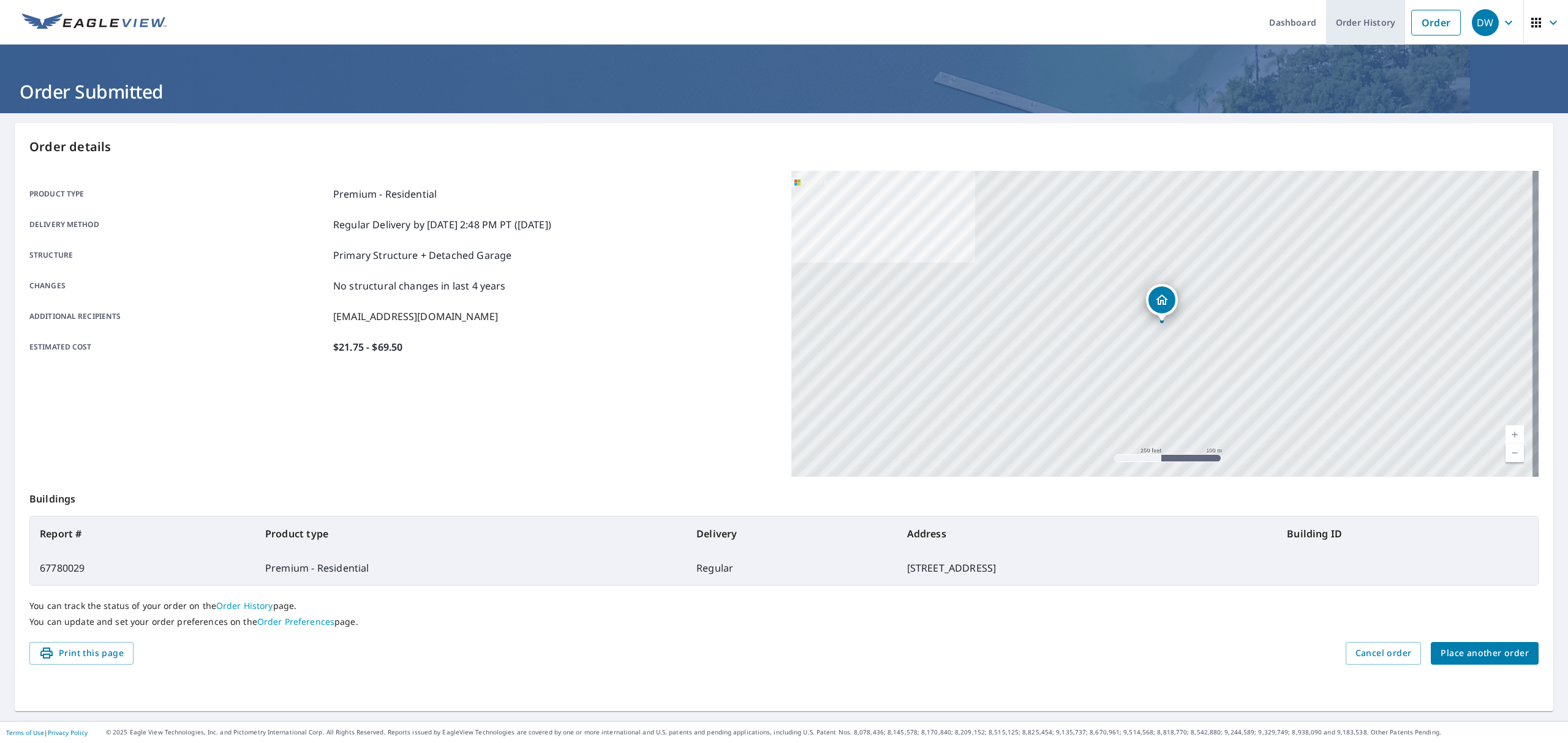
click at [1369, 24] on link "Order History" at bounding box center [1365, 22] width 79 height 44
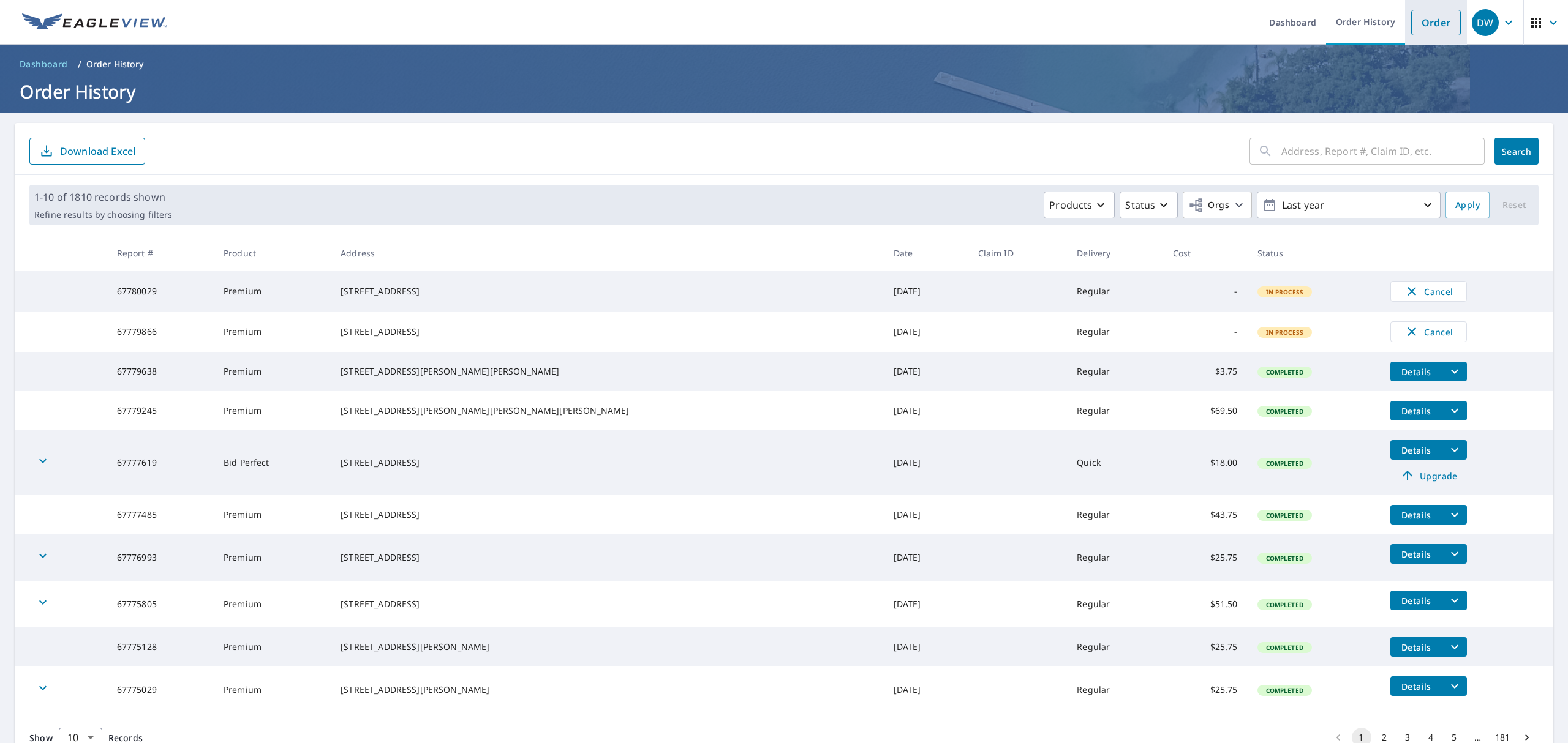
click at [1416, 24] on link "Order" at bounding box center [1436, 23] width 50 height 25
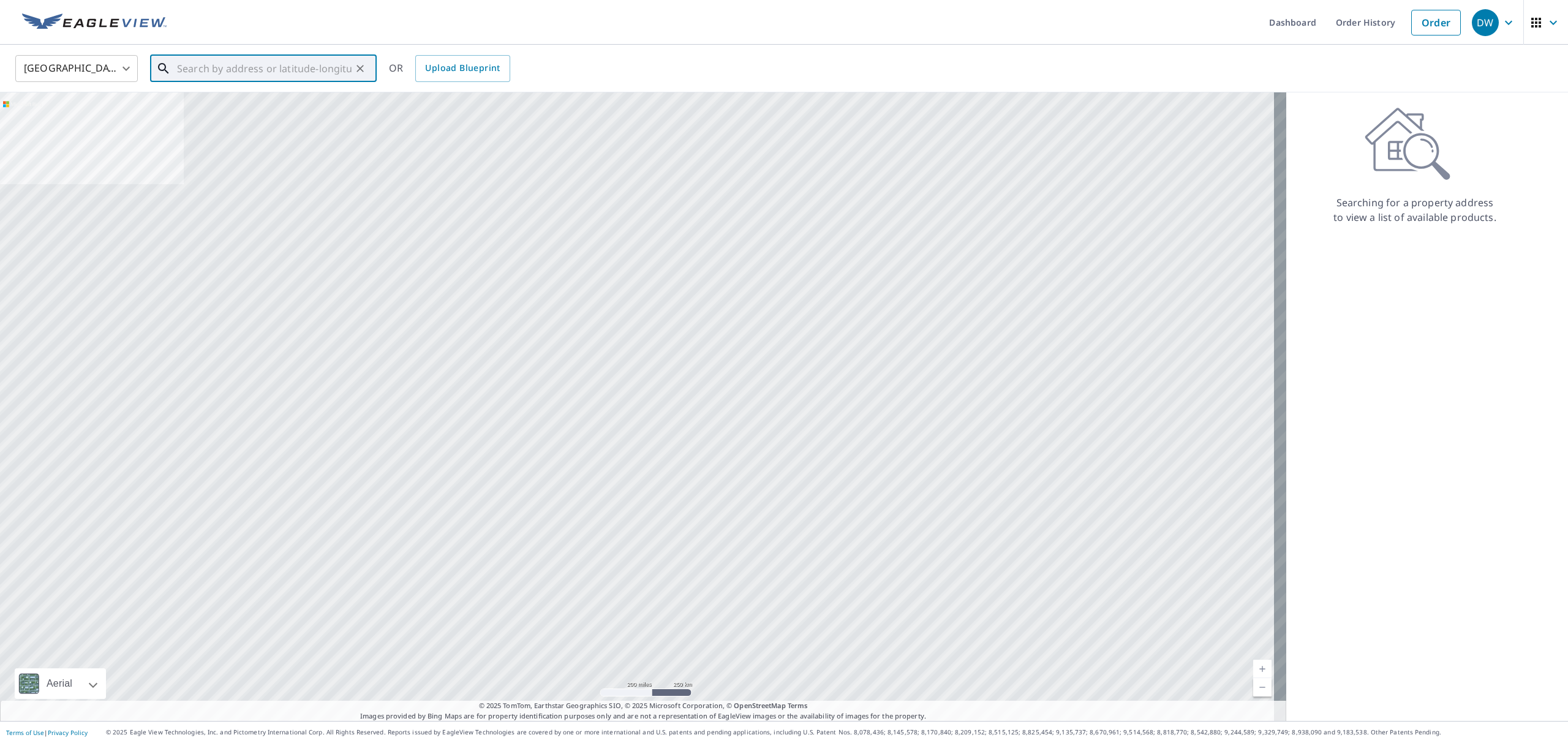
click at [217, 72] on input "text" at bounding box center [264, 69] width 174 height 34
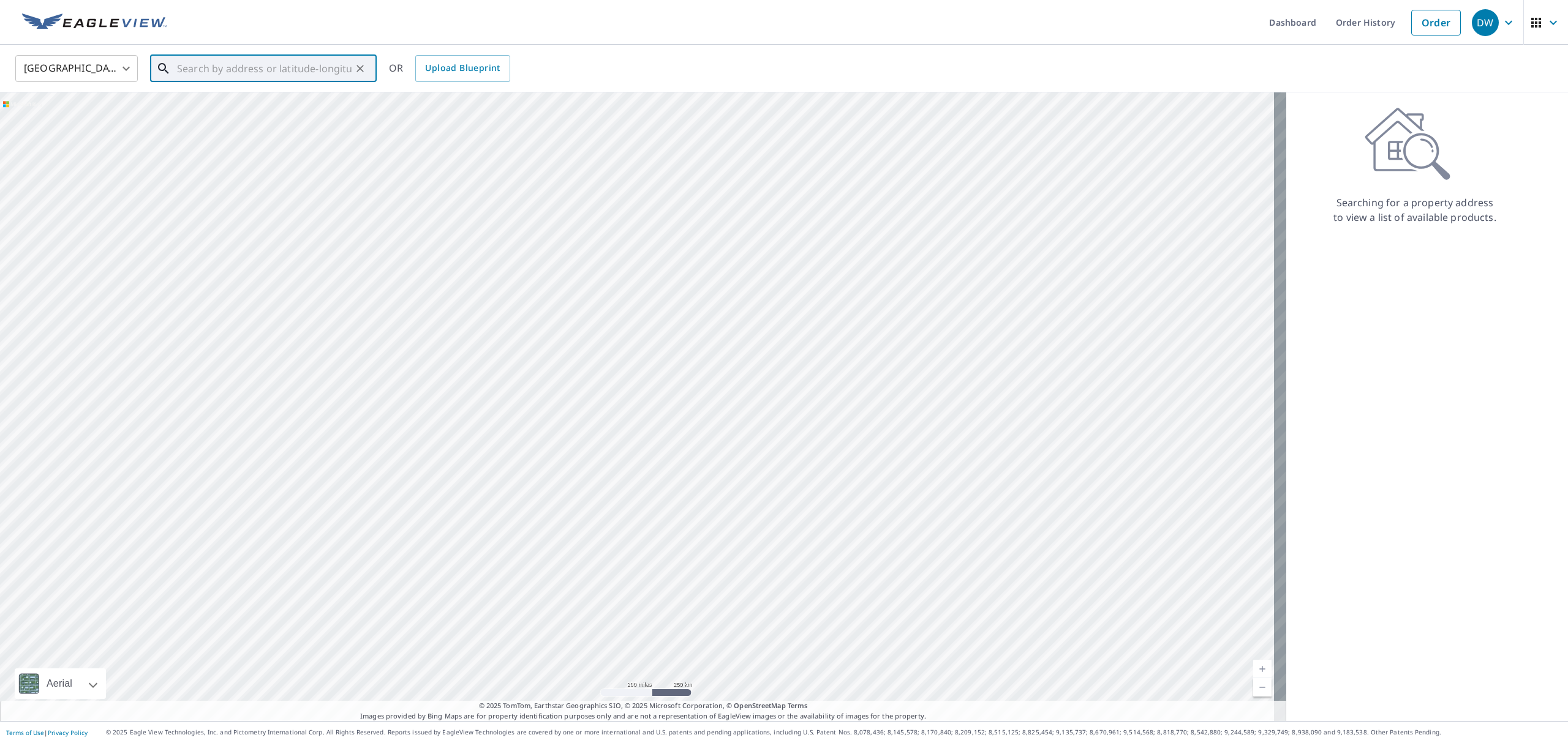
paste input "3010 NW 62nd Ter Gainesville, FL 32606"
click at [299, 103] on span "3010 Nw 62nd Ter" at bounding box center [270, 104] width 192 height 15
type input "3010 Nw 62nd Ter Gainesville, FL 32606"
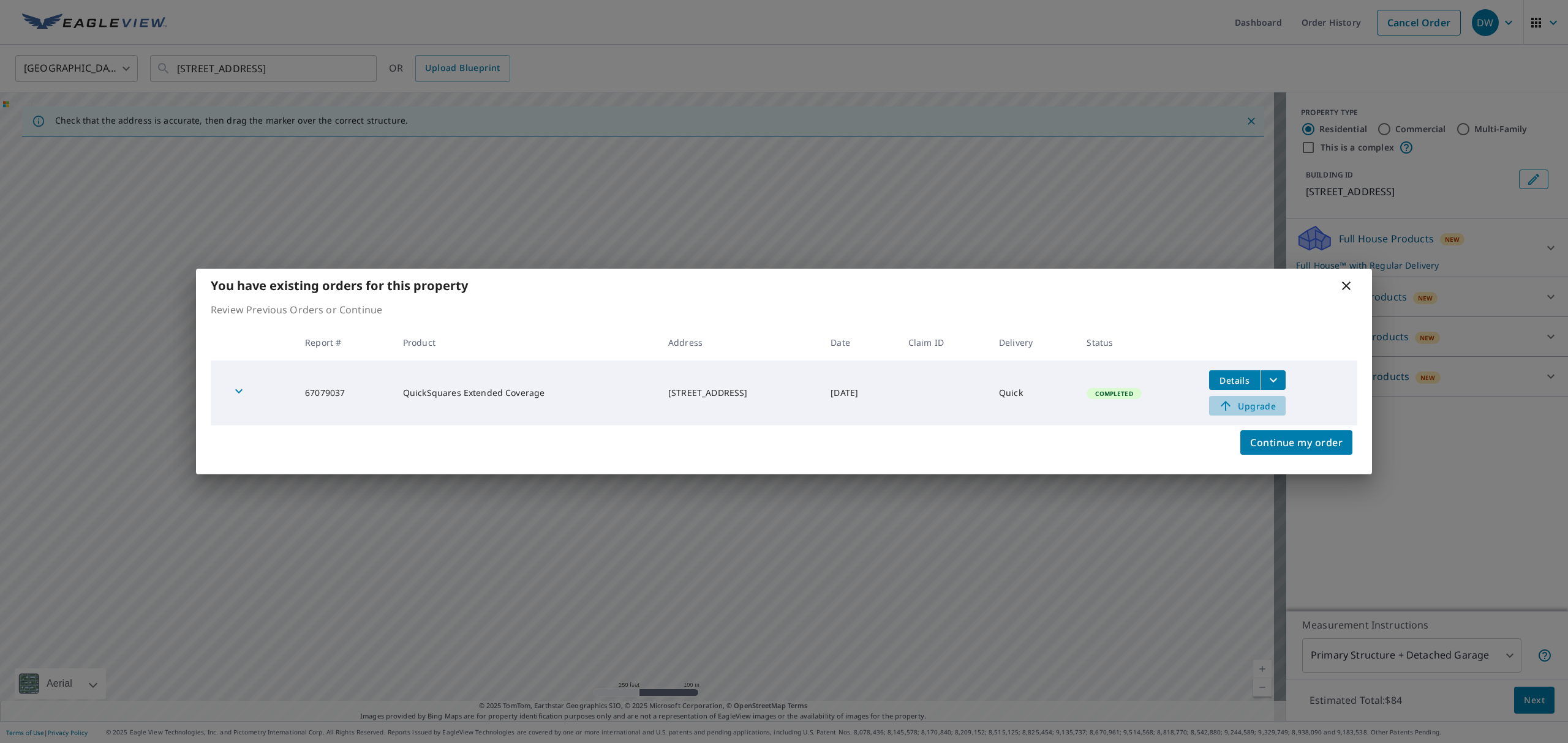
click at [1268, 408] on span "Upgrade" at bounding box center [1247, 406] width 62 height 15
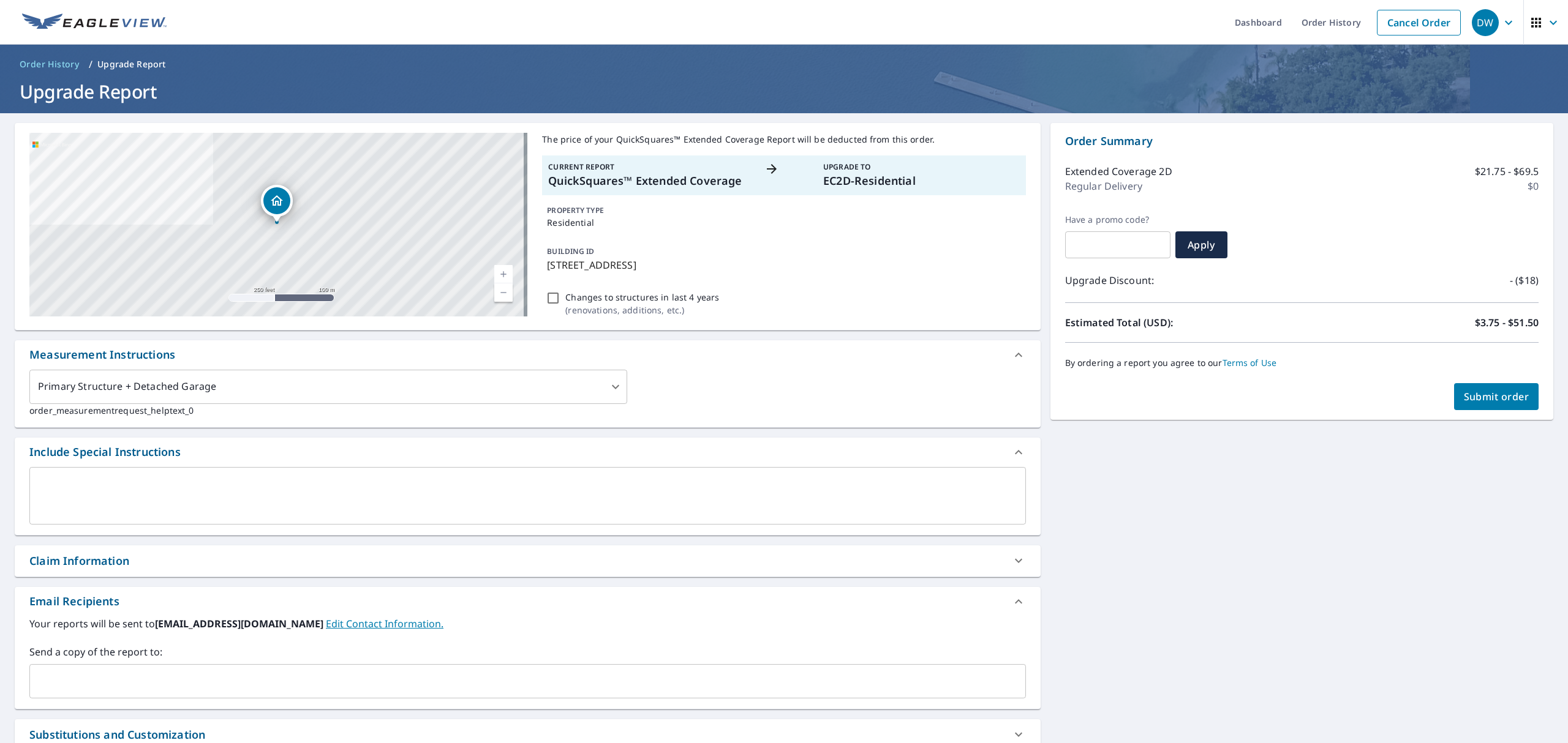
click at [221, 691] on input "text" at bounding box center [518, 681] width 967 height 24
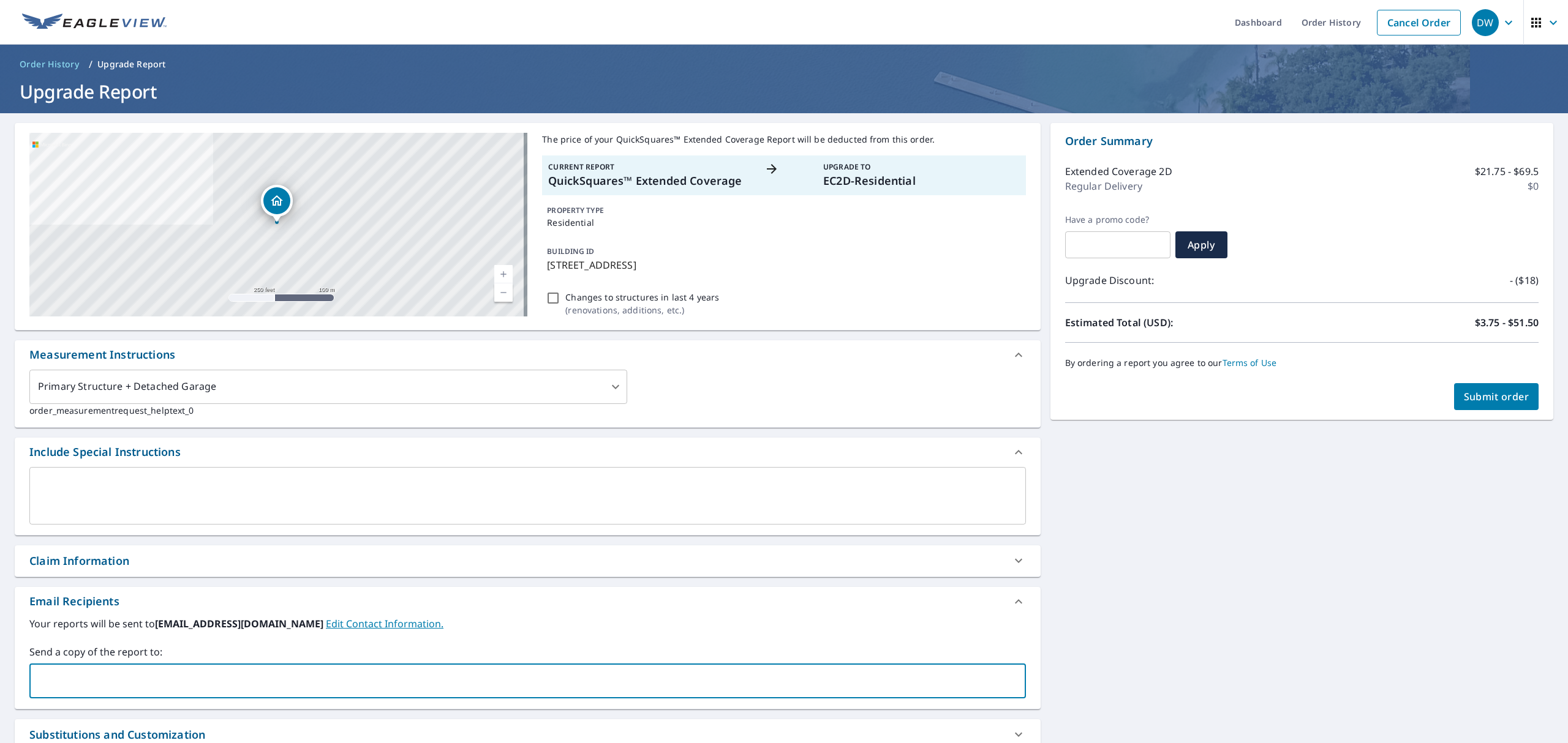
paste input "agranucci@trinityrestorationfl.com"
type input "agranucci@trinityrestorationfl.com"
click at [1473, 390] on span "Submit order" at bounding box center [1496, 396] width 65 height 14
checkbox input "true"
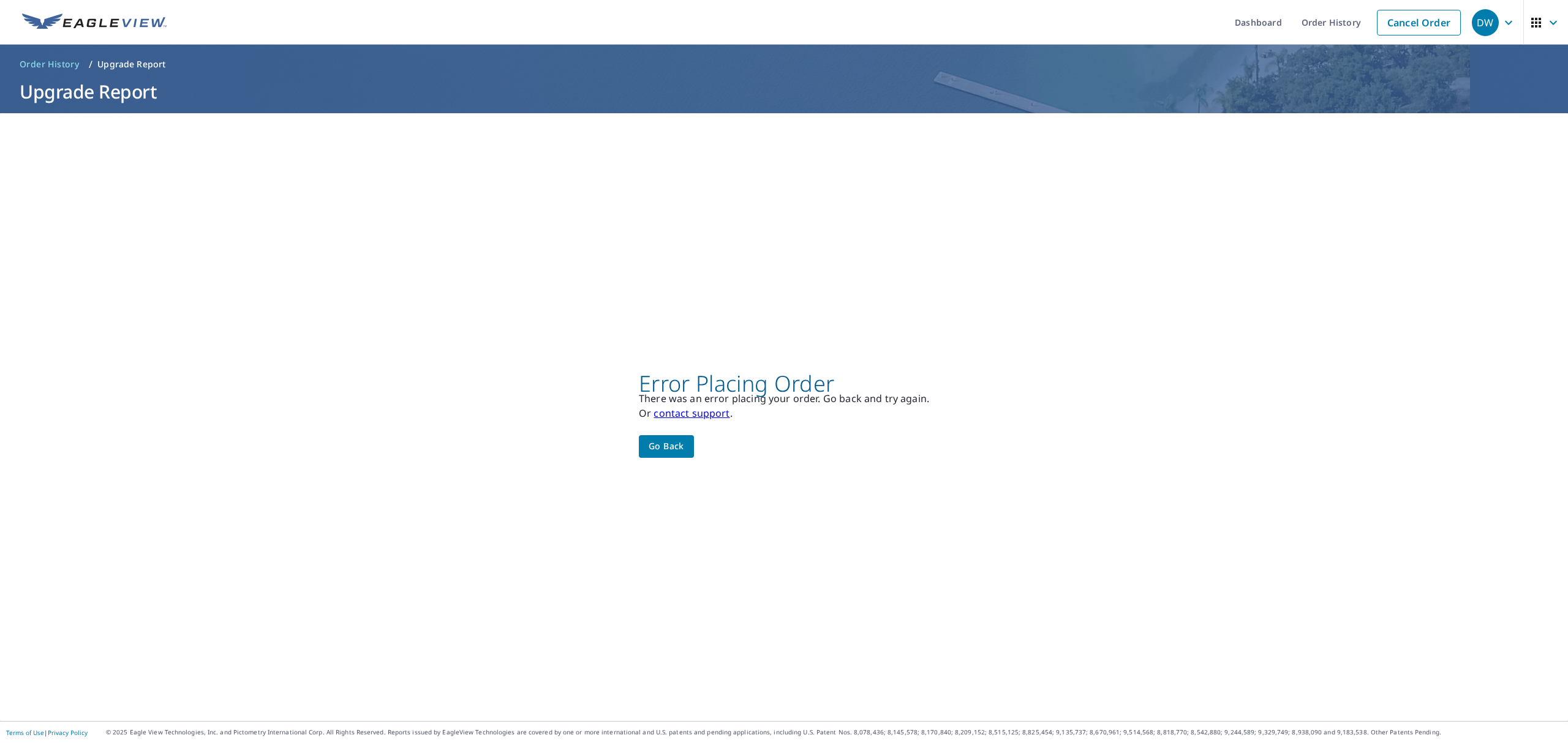
click at [662, 447] on span "Go back" at bounding box center [666, 446] width 35 height 15
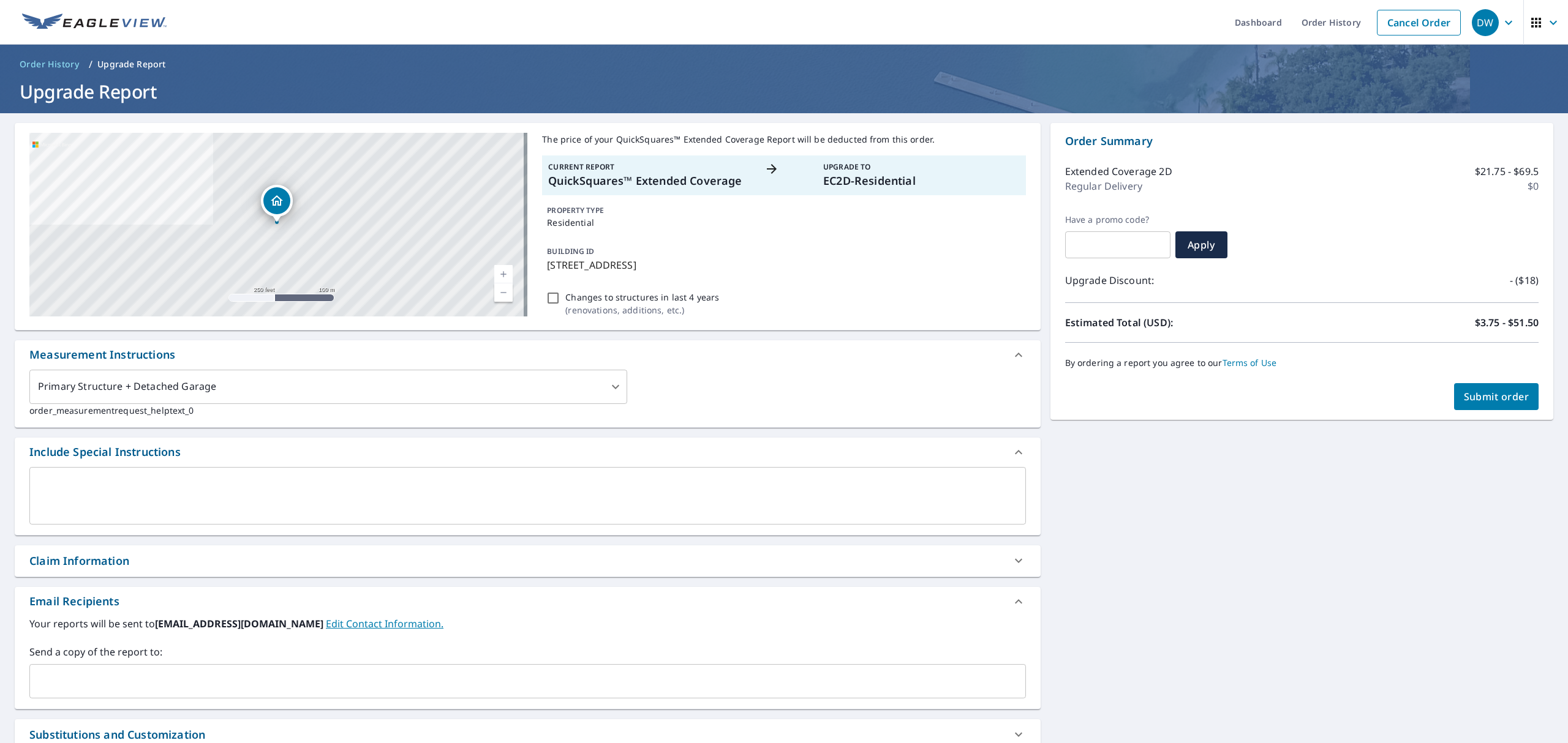
click at [118, 689] on input "text" at bounding box center [518, 681] width 967 height 24
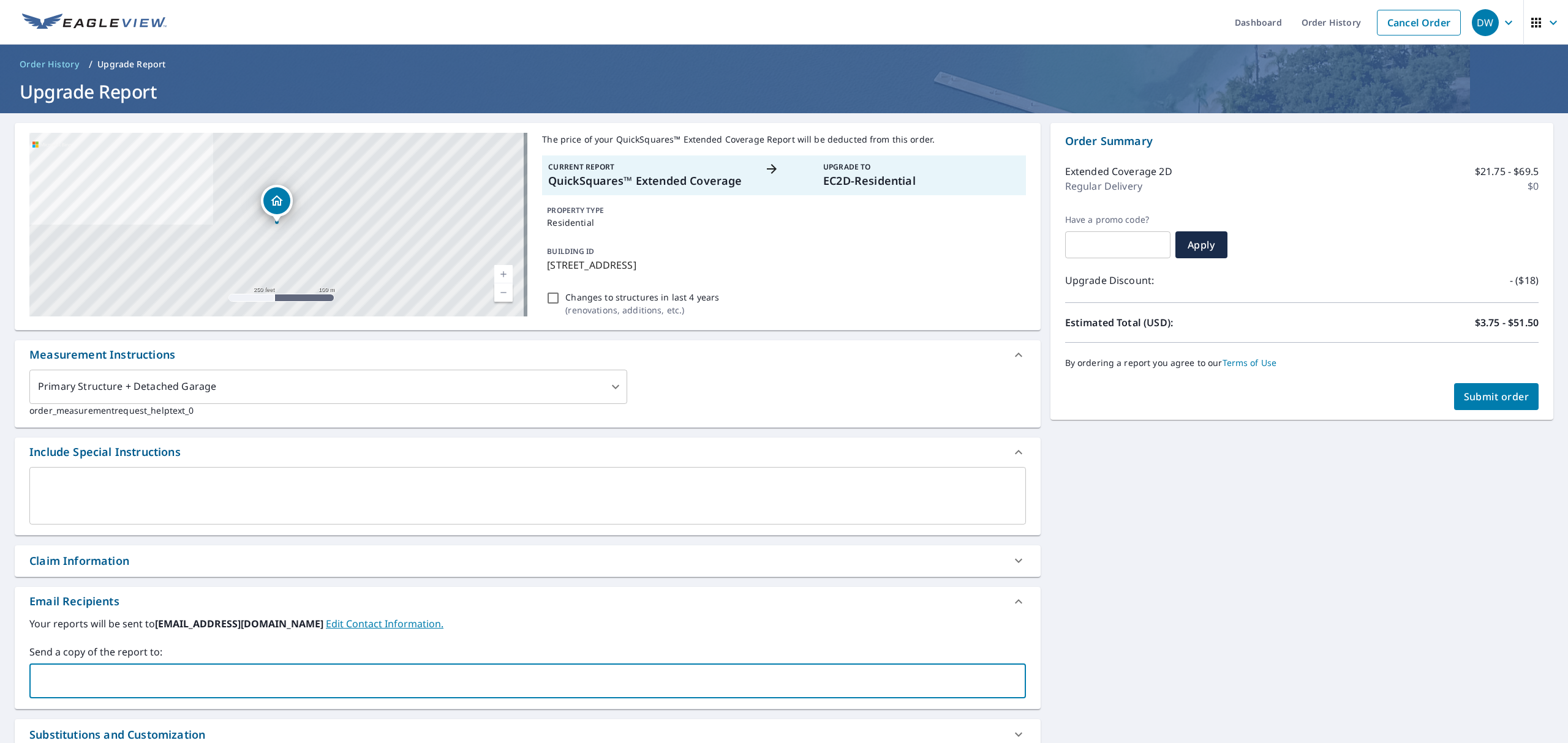
paste input "agranucci@trinityrestorationfl.com"
type input "agranucci@trinityrestorationfl.com"
click at [1497, 396] on span "Submit order" at bounding box center [1496, 396] width 65 height 14
checkbox input "true"
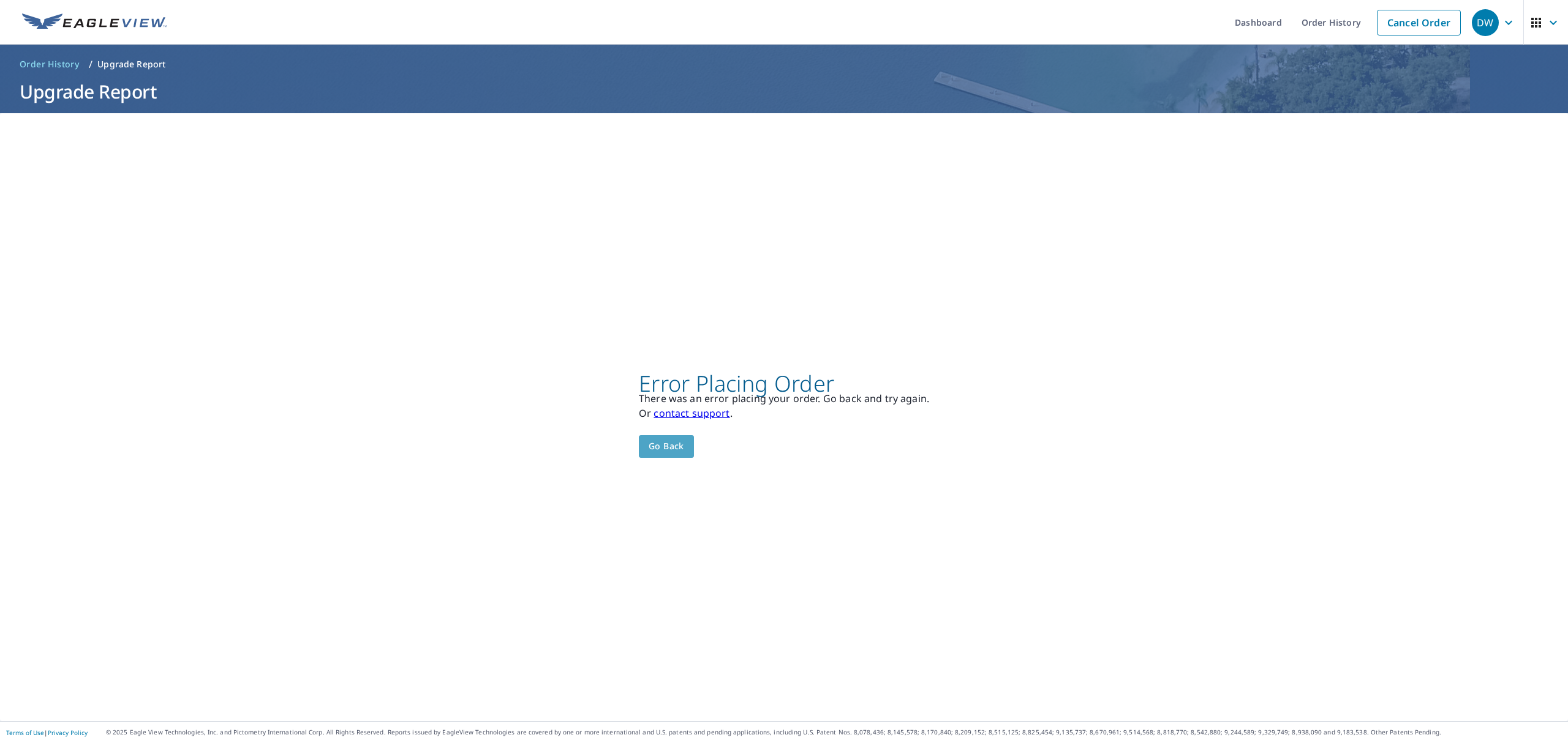
click at [678, 453] on span "Go back" at bounding box center [666, 446] width 35 height 15
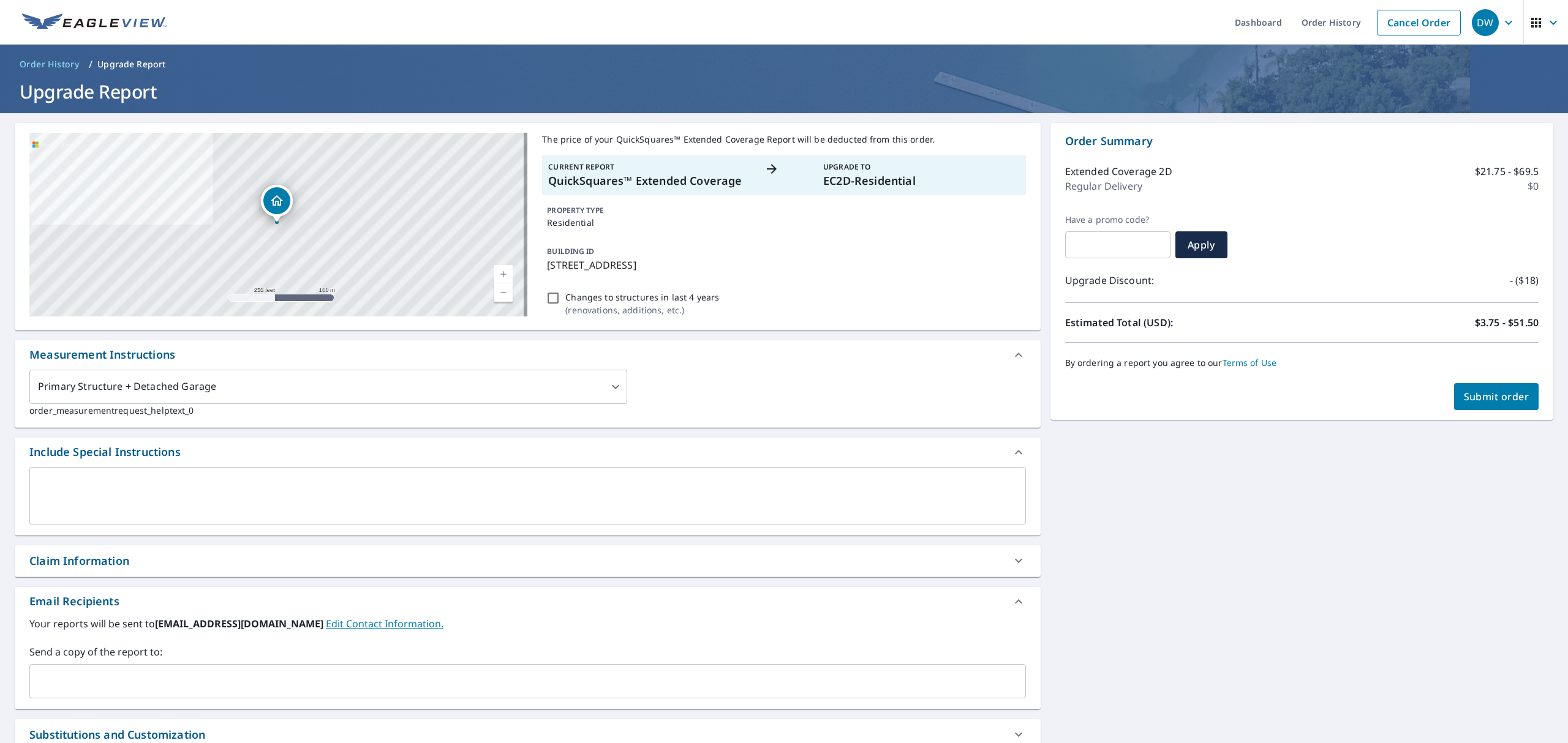
checkbox input "true"
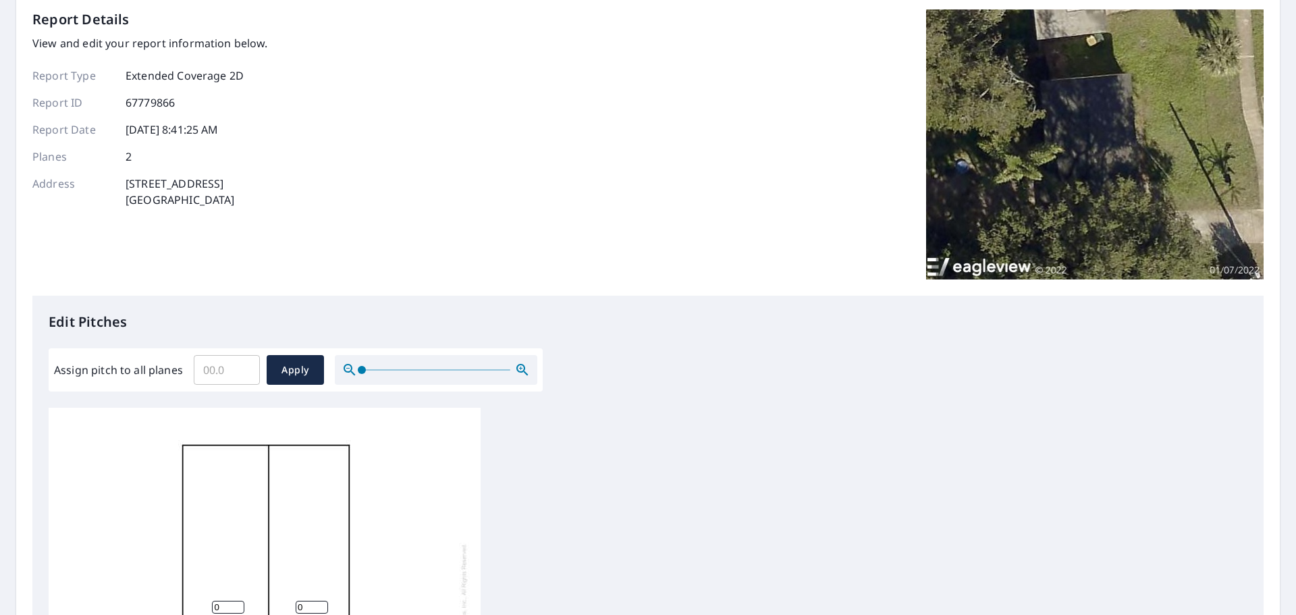
scroll to position [202, 0]
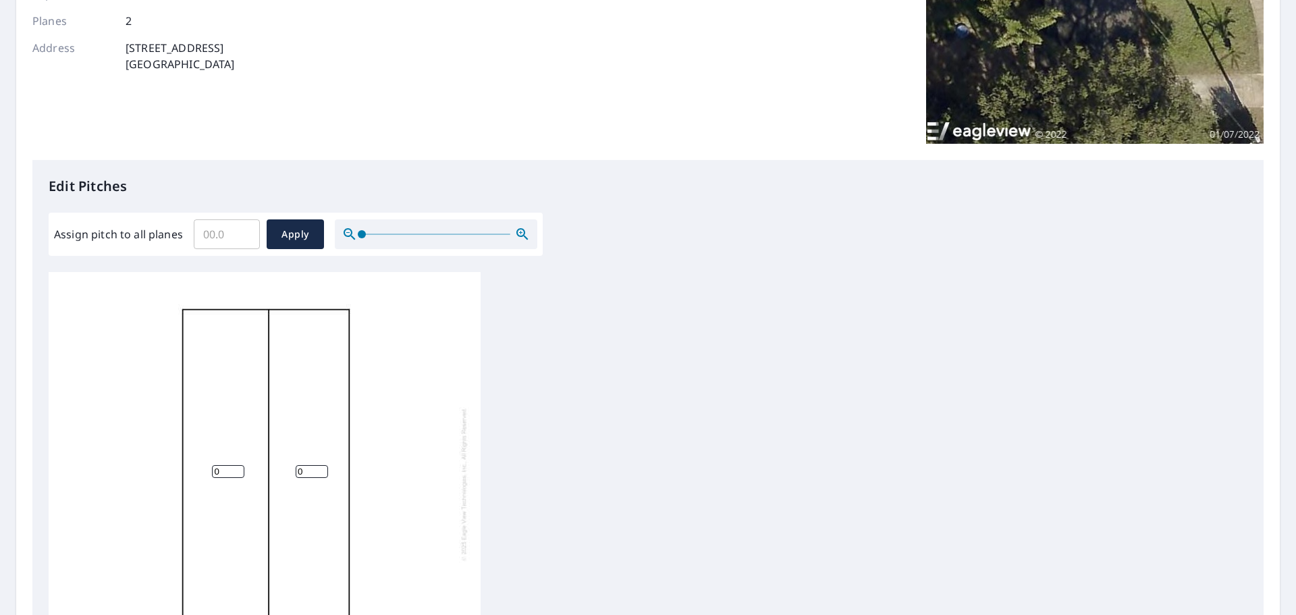
click at [221, 236] on input "Assign pitch to all planes" at bounding box center [227, 234] width 66 height 38
type input "3"
click at [299, 229] on span "Apply" at bounding box center [295, 234] width 36 height 17
type input "3"
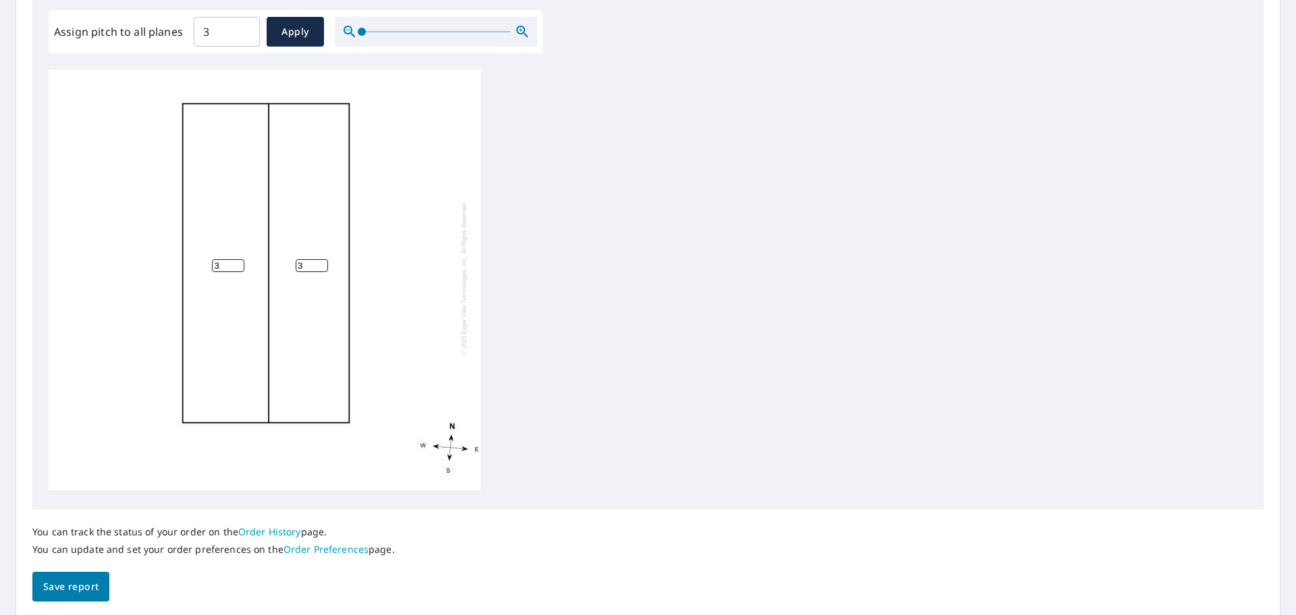
scroll to position [453, 0]
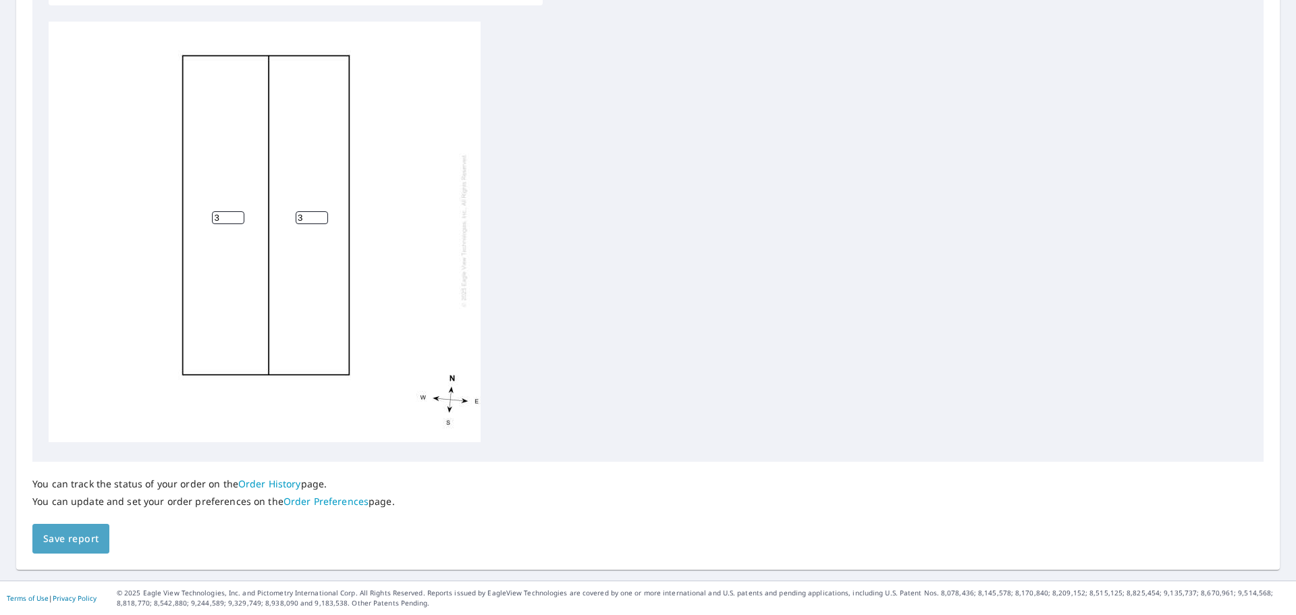
click at [99, 539] on button "Save report" at bounding box center [70, 539] width 77 height 30
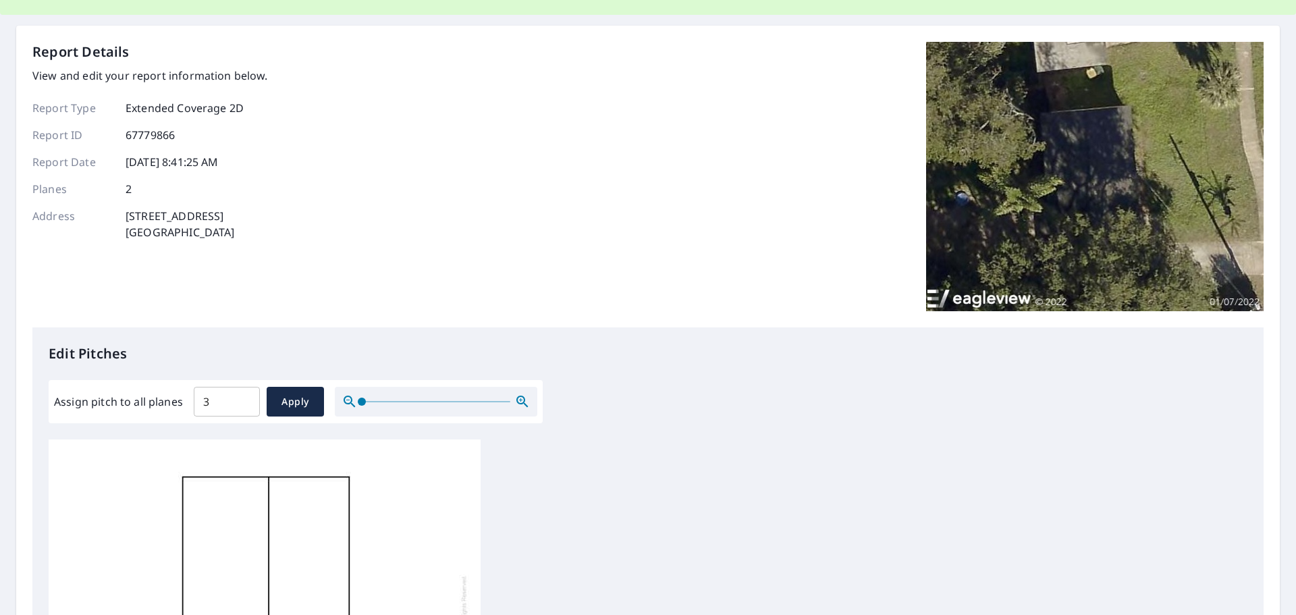
scroll to position [0, 0]
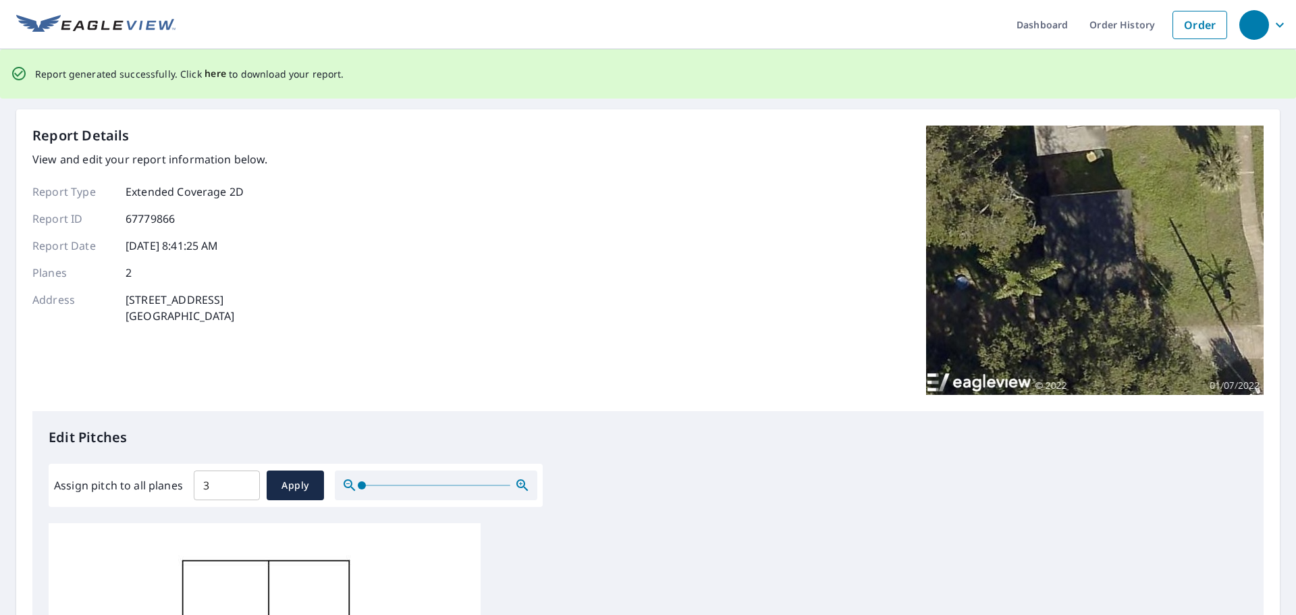
click at [209, 73] on span "here" at bounding box center [216, 73] width 22 height 17
